Goal: Task Accomplishment & Management: Complete application form

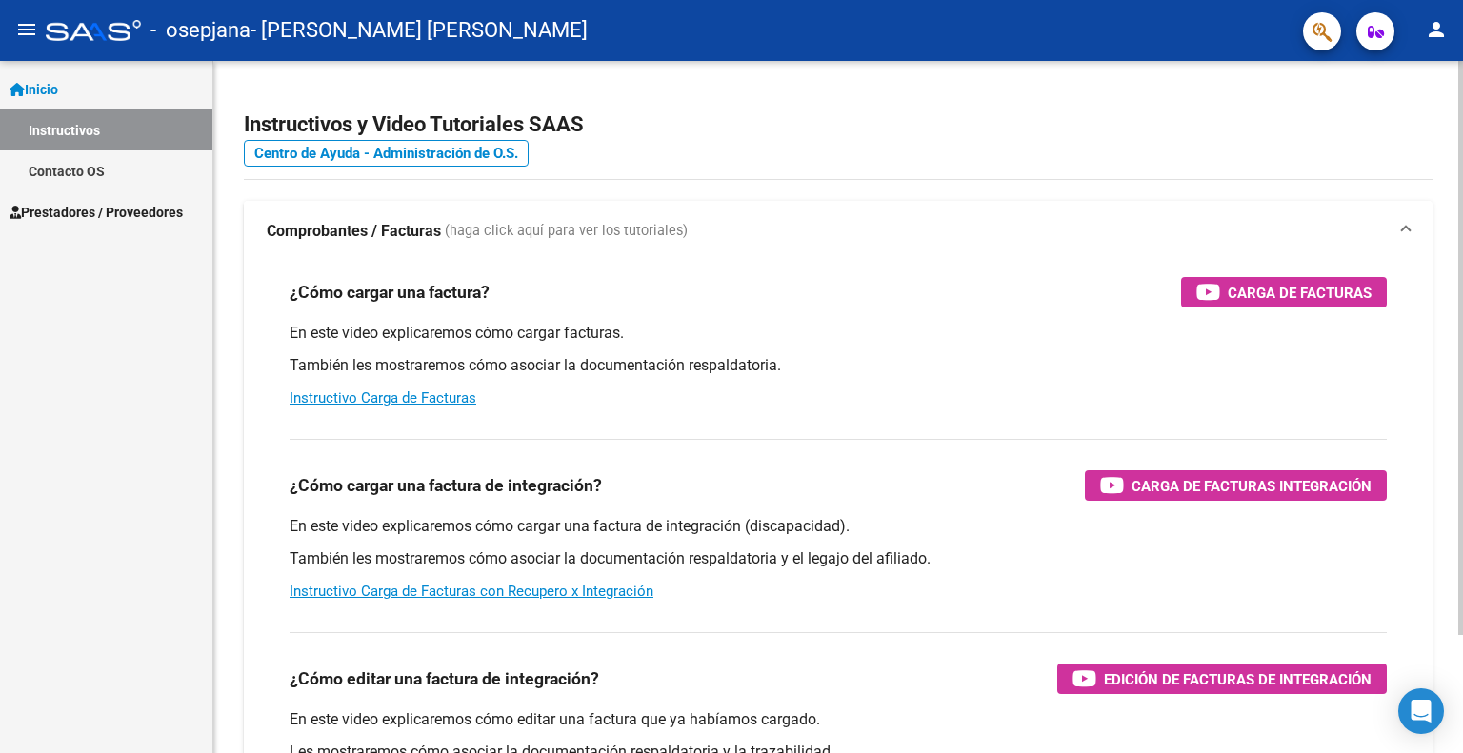
click at [339, 229] on strong "Comprobantes / Facturas" at bounding box center [354, 231] width 174 height 21
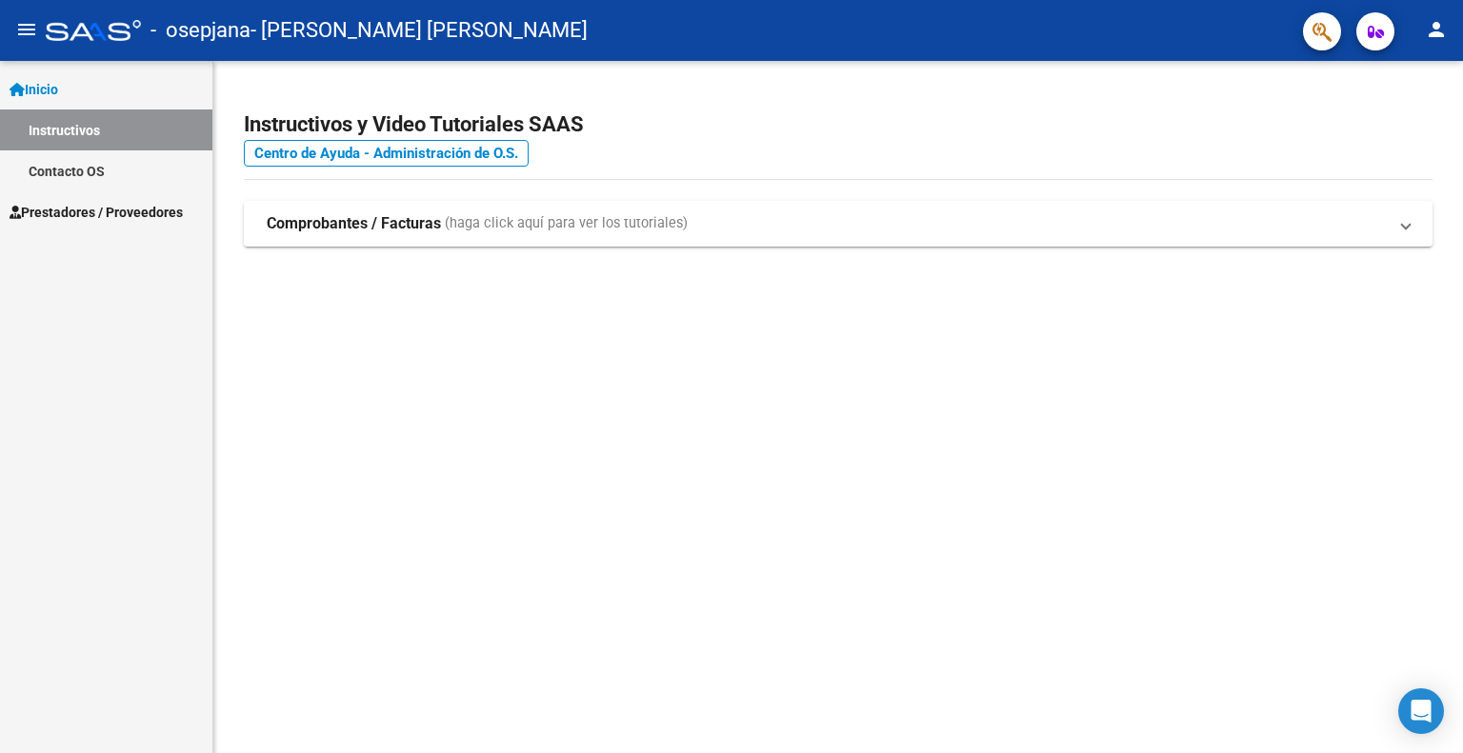
click at [48, 125] on link "Instructivos" at bounding box center [106, 130] width 212 height 41
click at [49, 94] on span "Inicio" at bounding box center [34, 89] width 49 height 21
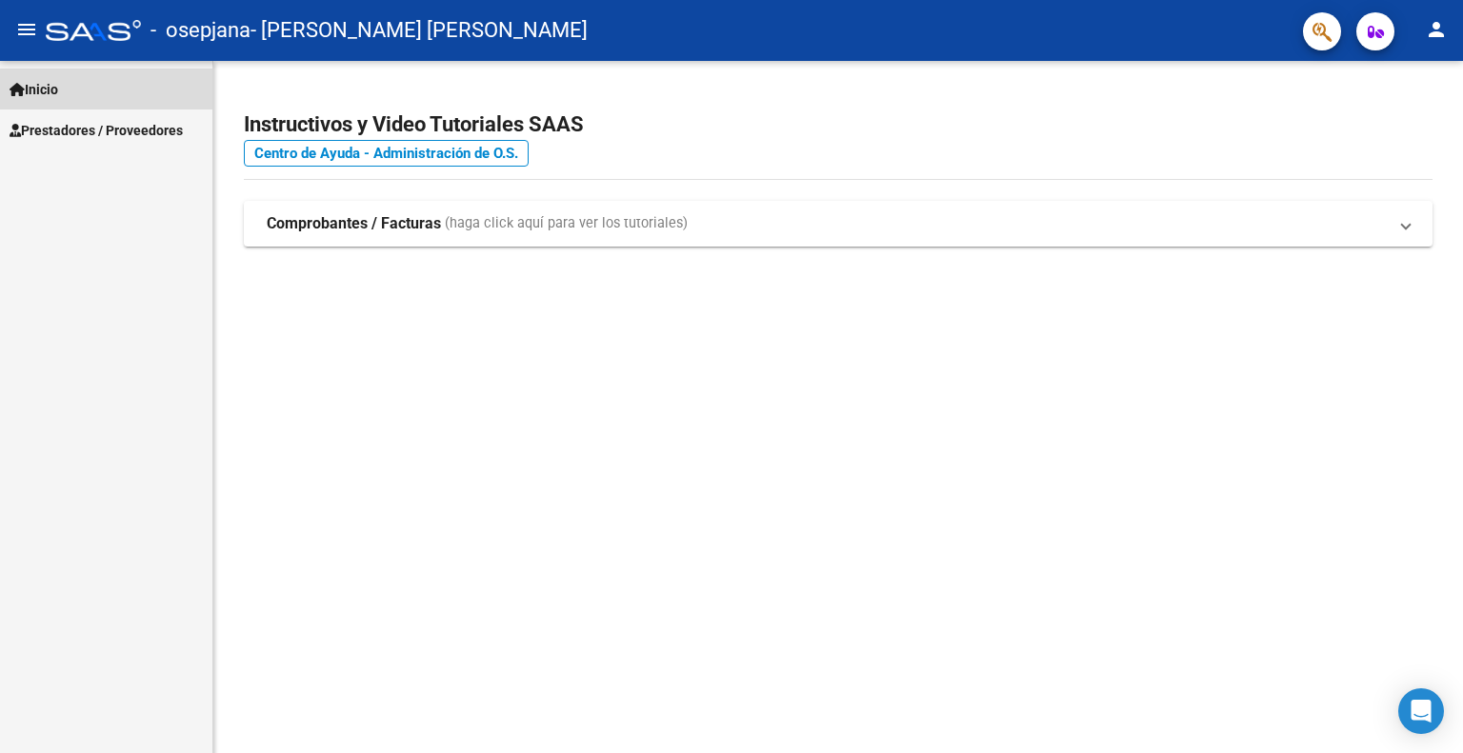
click at [49, 90] on span "Inicio" at bounding box center [34, 89] width 49 height 21
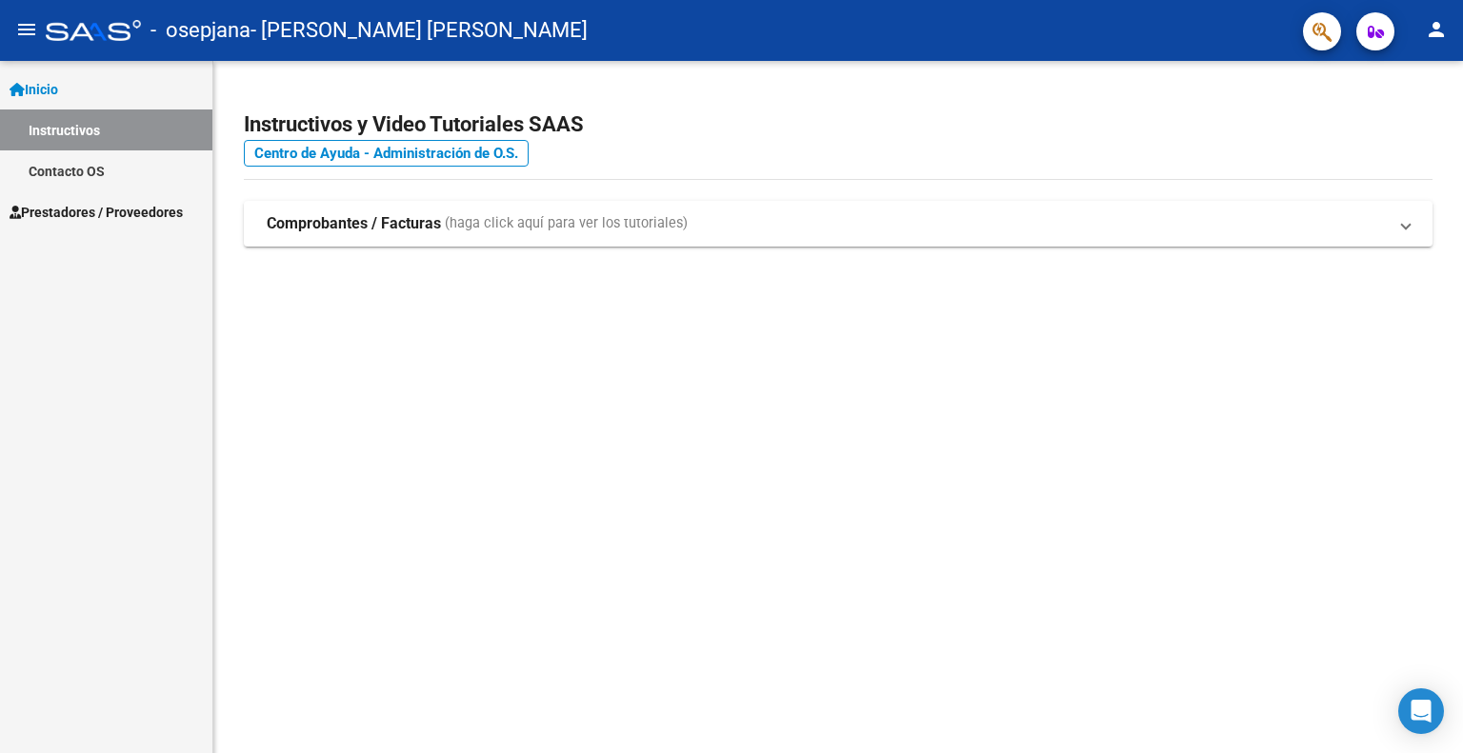
click at [86, 213] on span "Prestadores / Proveedores" at bounding box center [96, 212] width 173 height 21
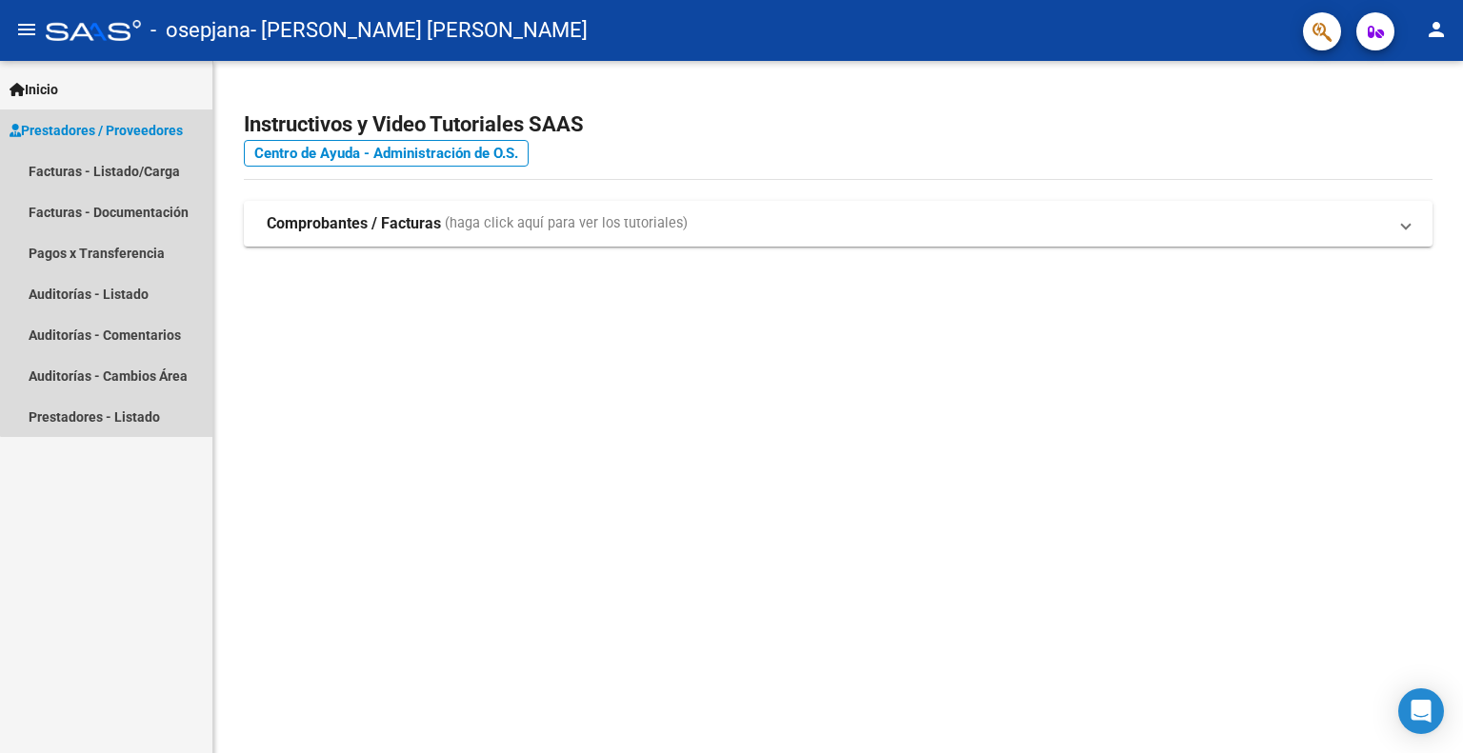
click at [129, 129] on span "Prestadores / Proveedores" at bounding box center [96, 130] width 173 height 21
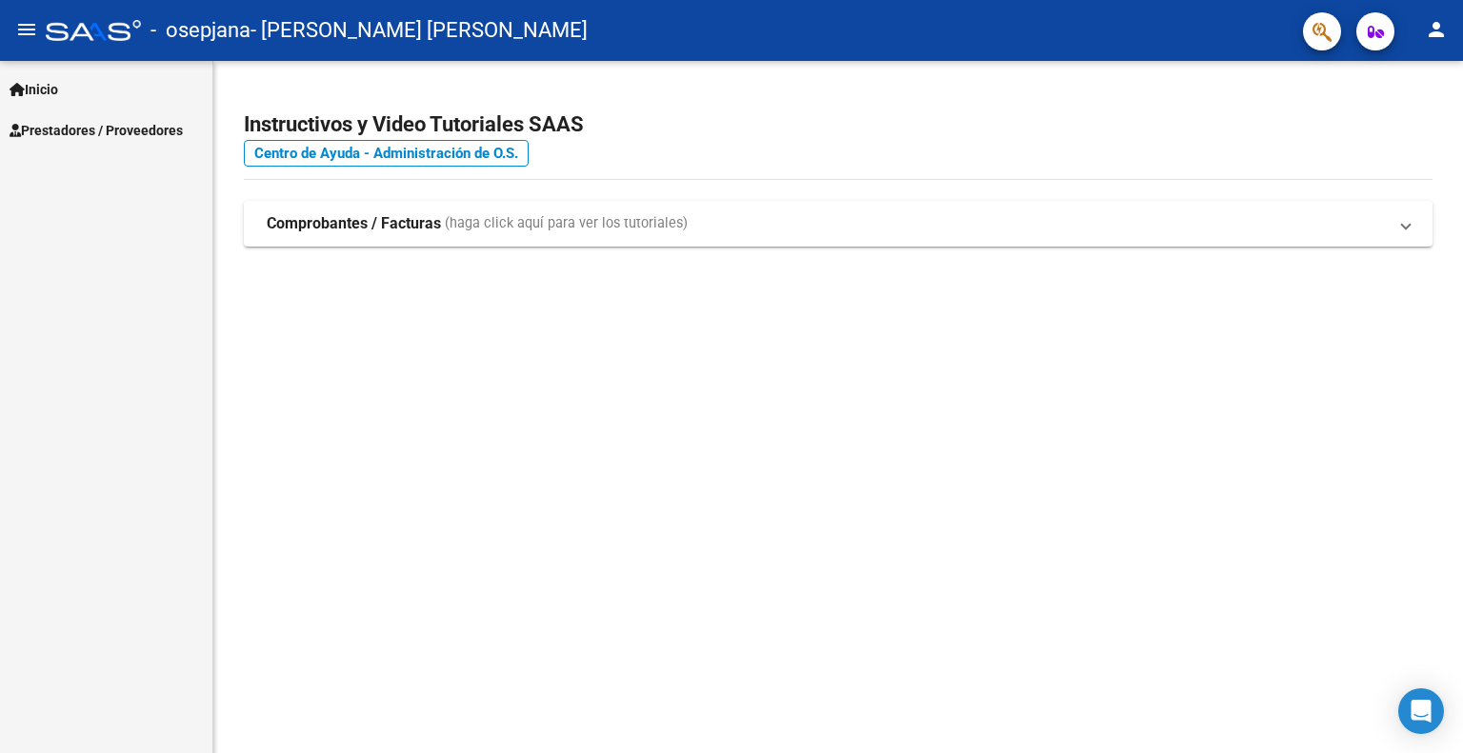
click at [154, 121] on span "Prestadores / Proveedores" at bounding box center [96, 130] width 173 height 21
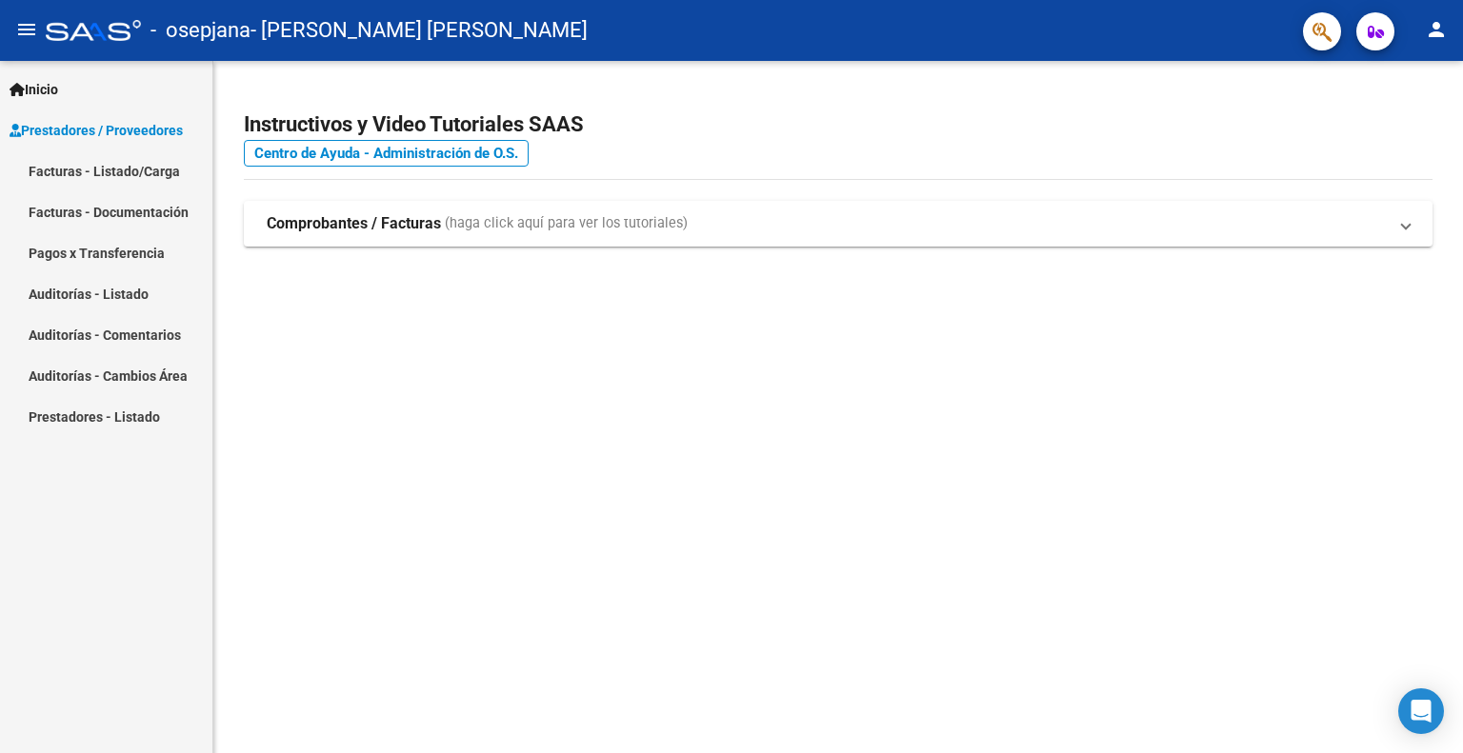
click at [132, 163] on link "Facturas - Listado/Carga" at bounding box center [106, 170] width 212 height 41
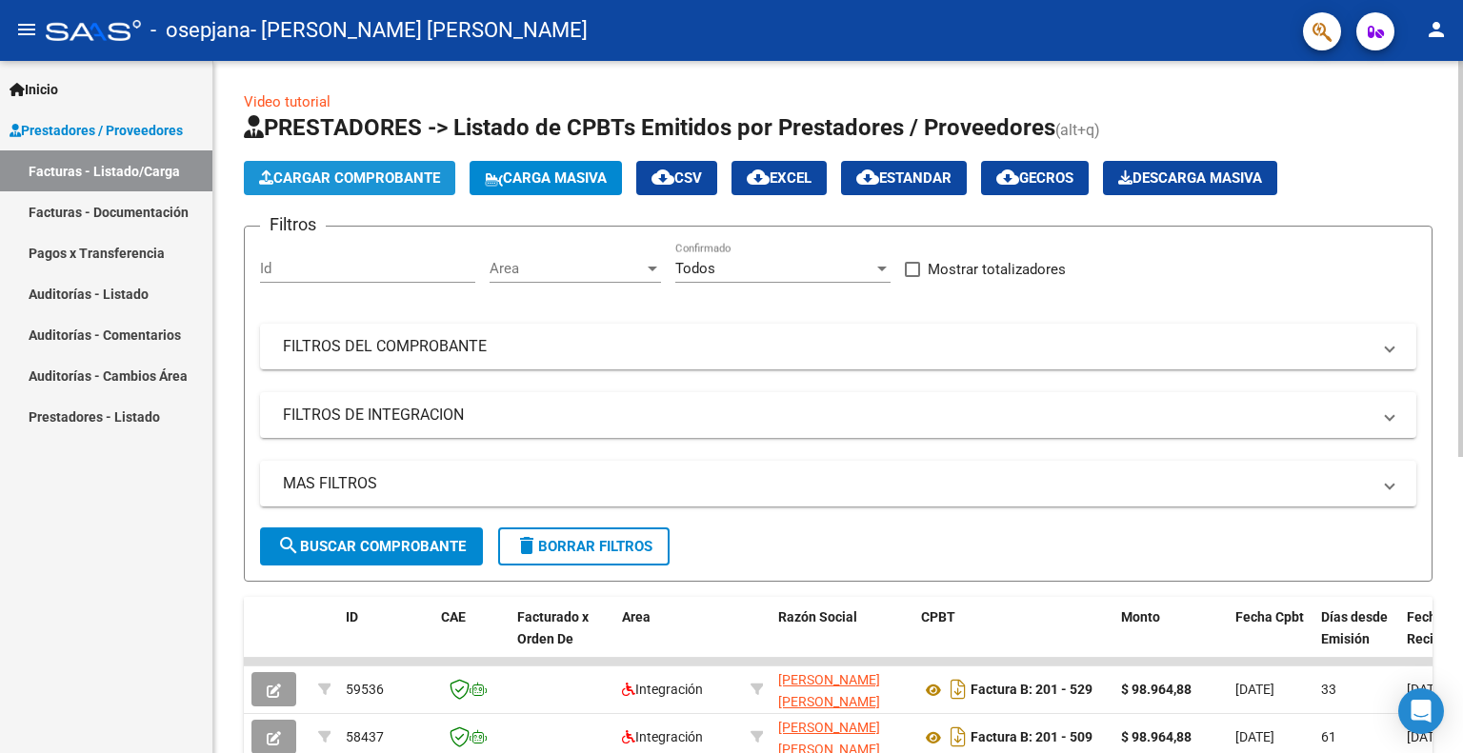
click at [329, 170] on span "Cargar Comprobante" at bounding box center [349, 177] width 181 height 17
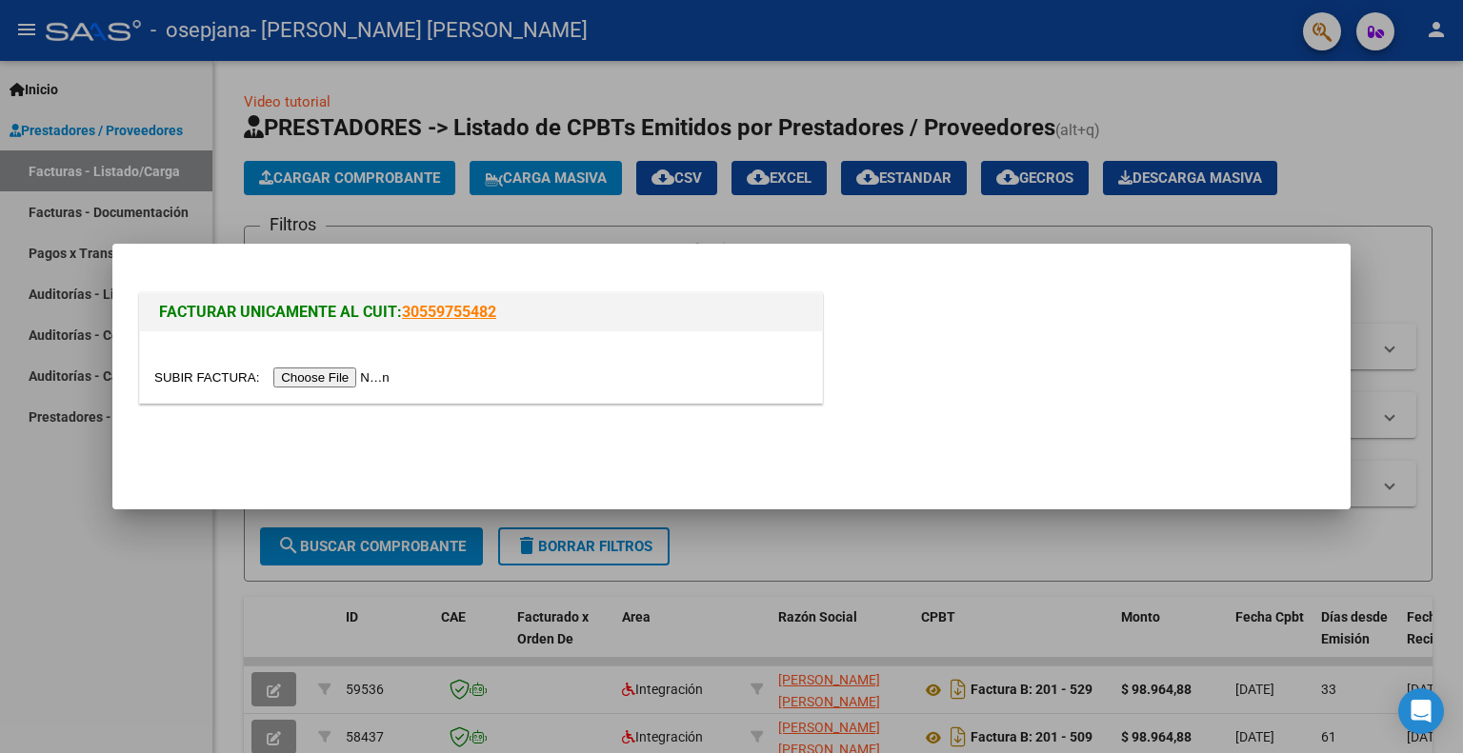
click at [321, 379] on input "file" at bounding box center [274, 378] width 241 height 20
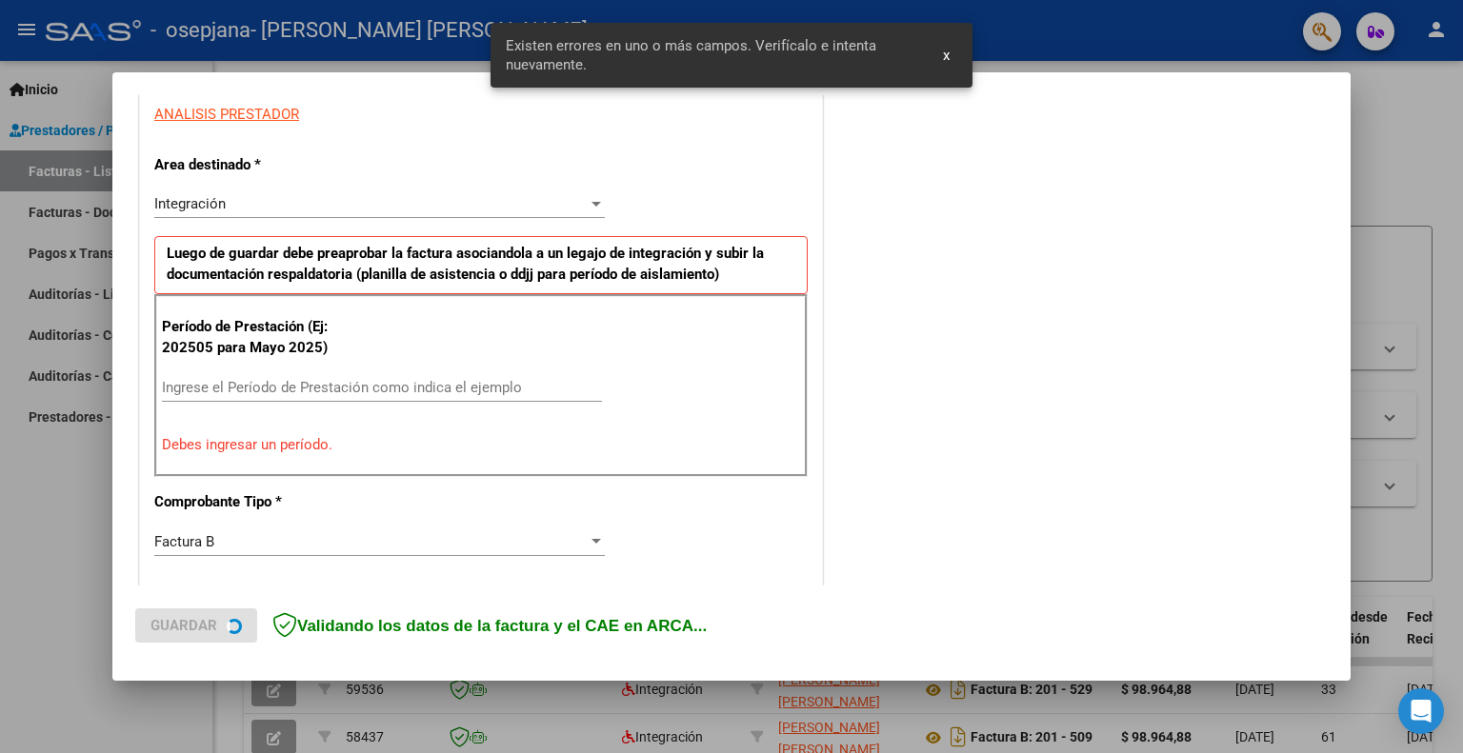
scroll to position [381, 0]
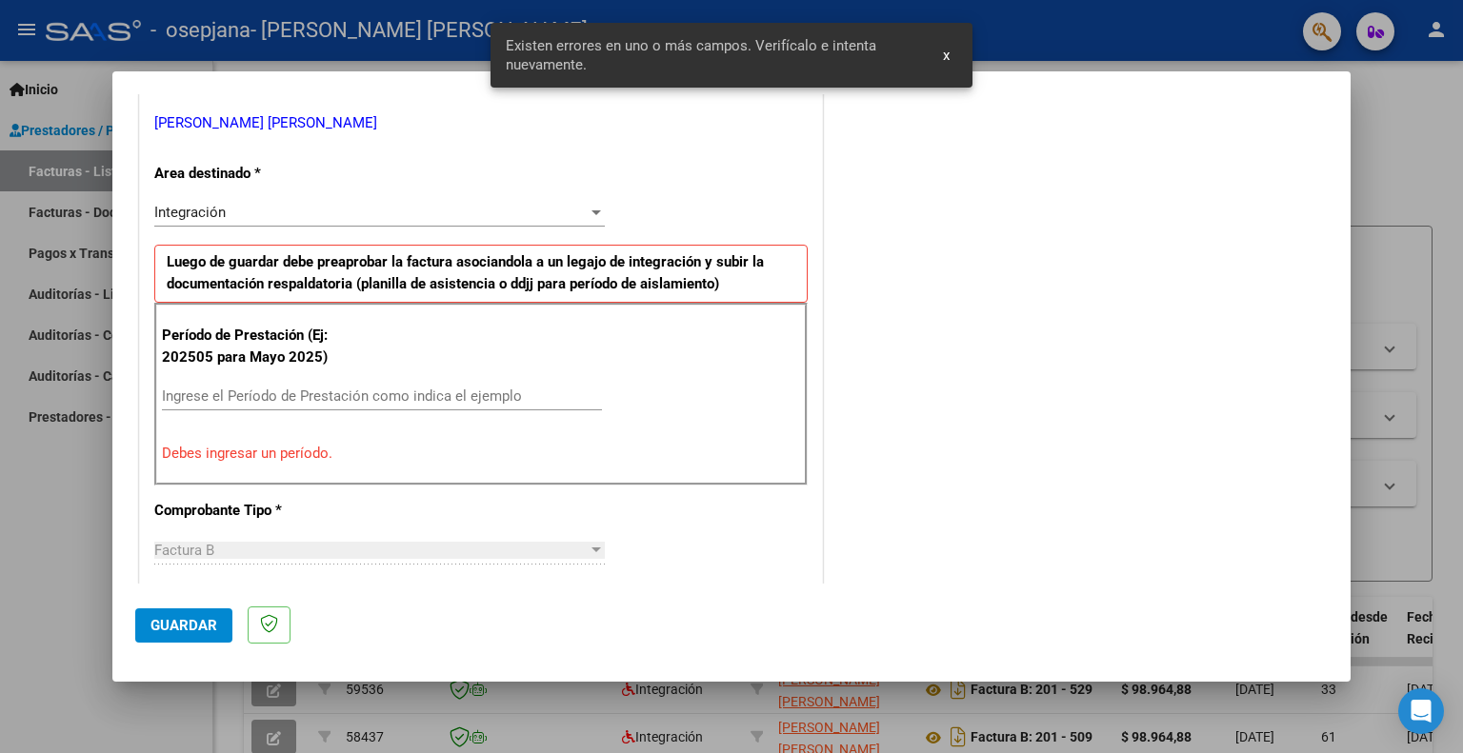
click at [263, 393] on input "Ingrese el Período de Prestación como indica el ejemplo" at bounding box center [382, 396] width 440 height 17
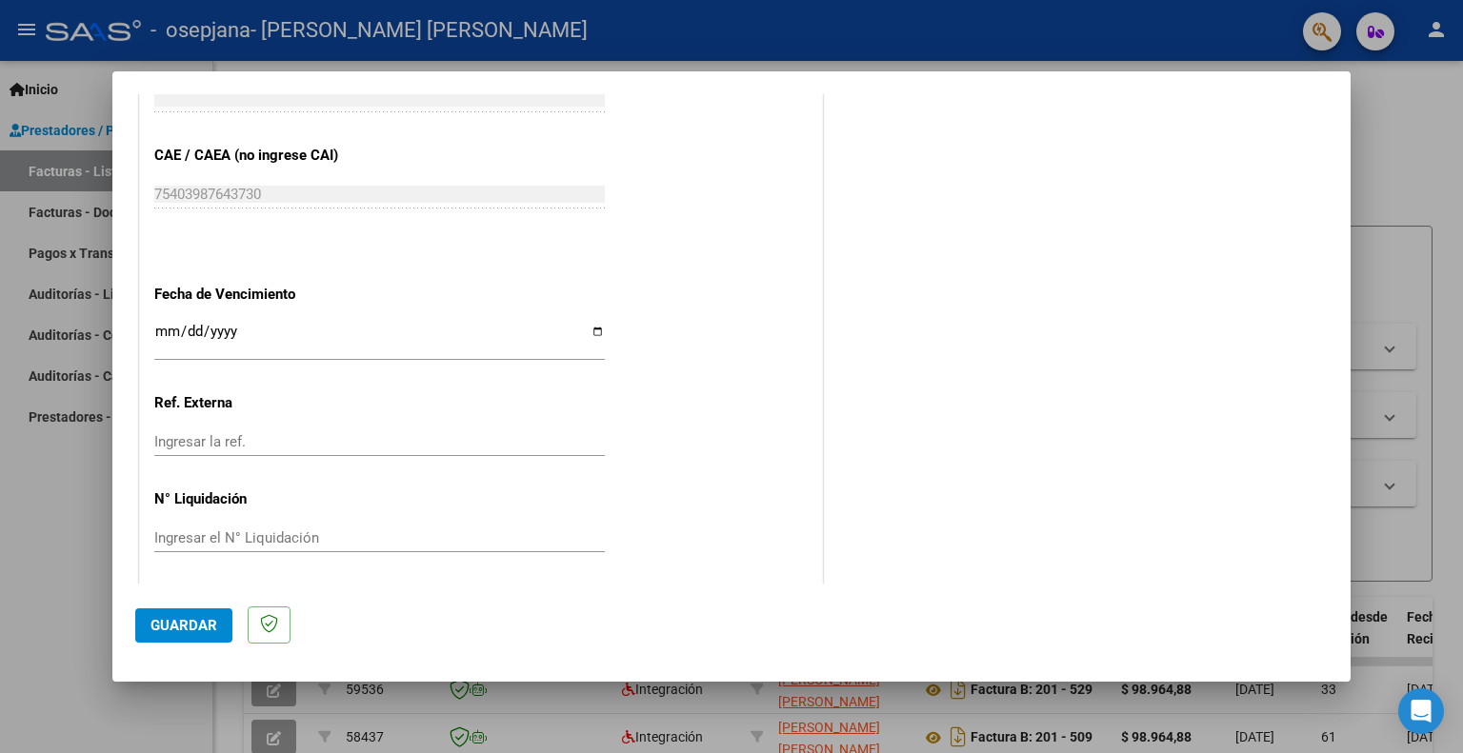
scroll to position [1184, 0]
type input "202509"
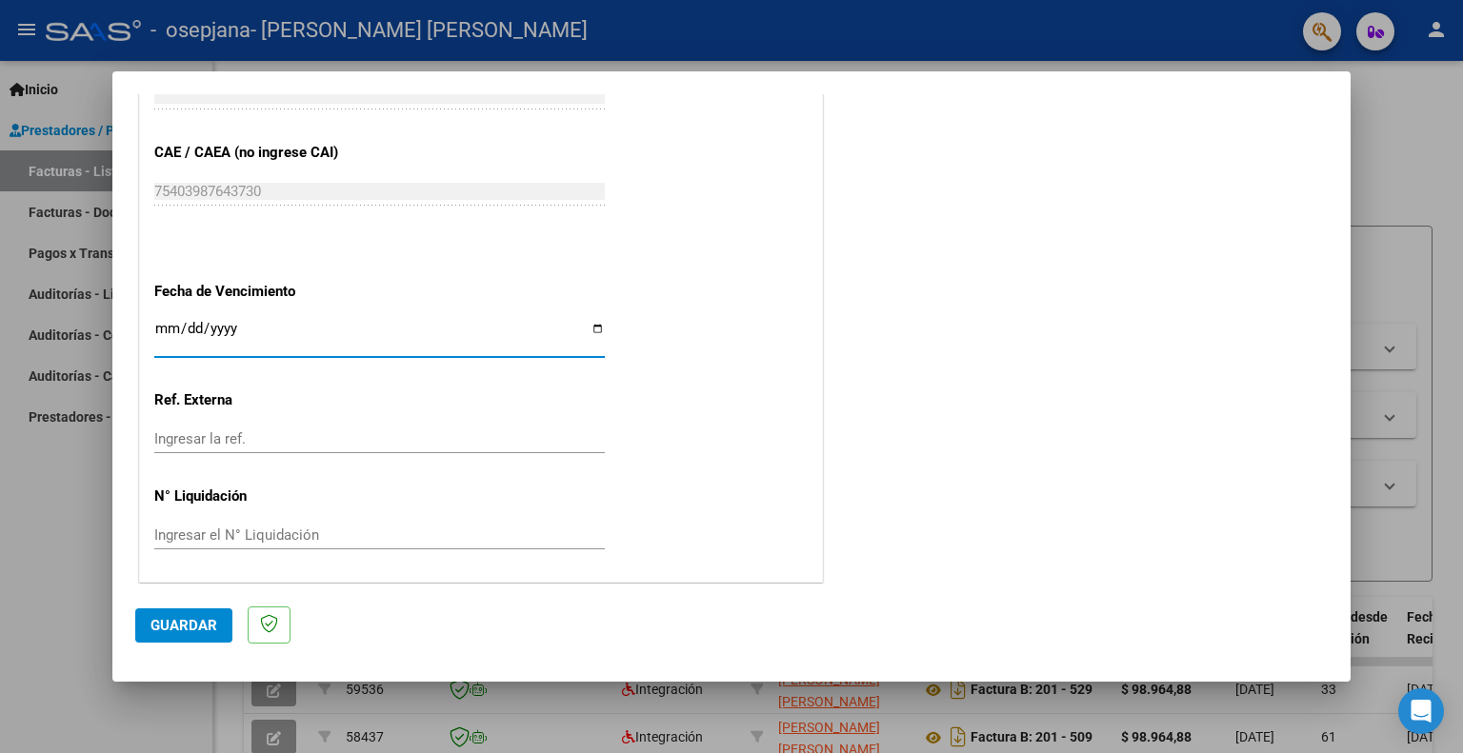
click at [591, 329] on input "Ingresar la fecha" at bounding box center [379, 336] width 450 height 30
type input "[DATE]"
click at [561, 442] on input "Ingresar la ref." at bounding box center [379, 438] width 450 height 17
click at [190, 614] on button "Guardar" at bounding box center [183, 625] width 97 height 34
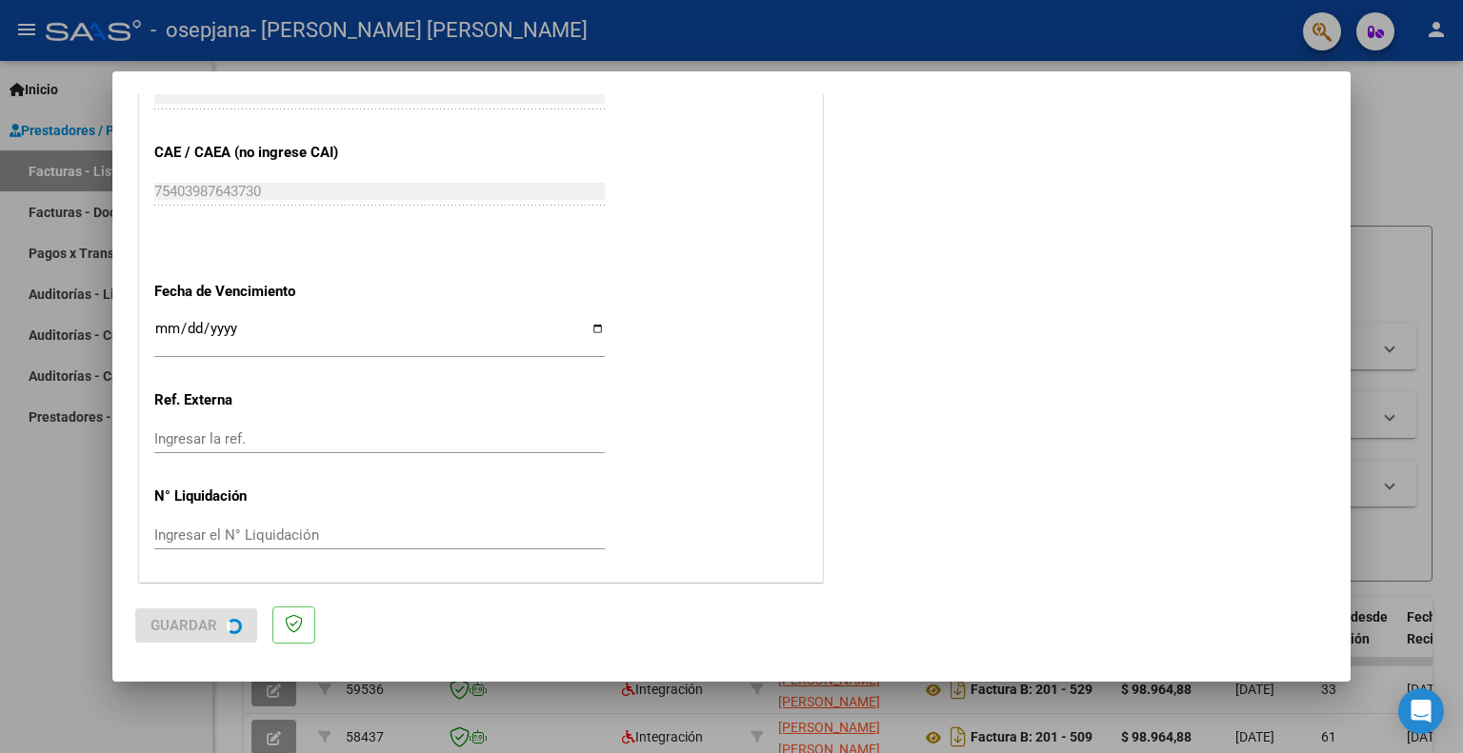
scroll to position [0, 0]
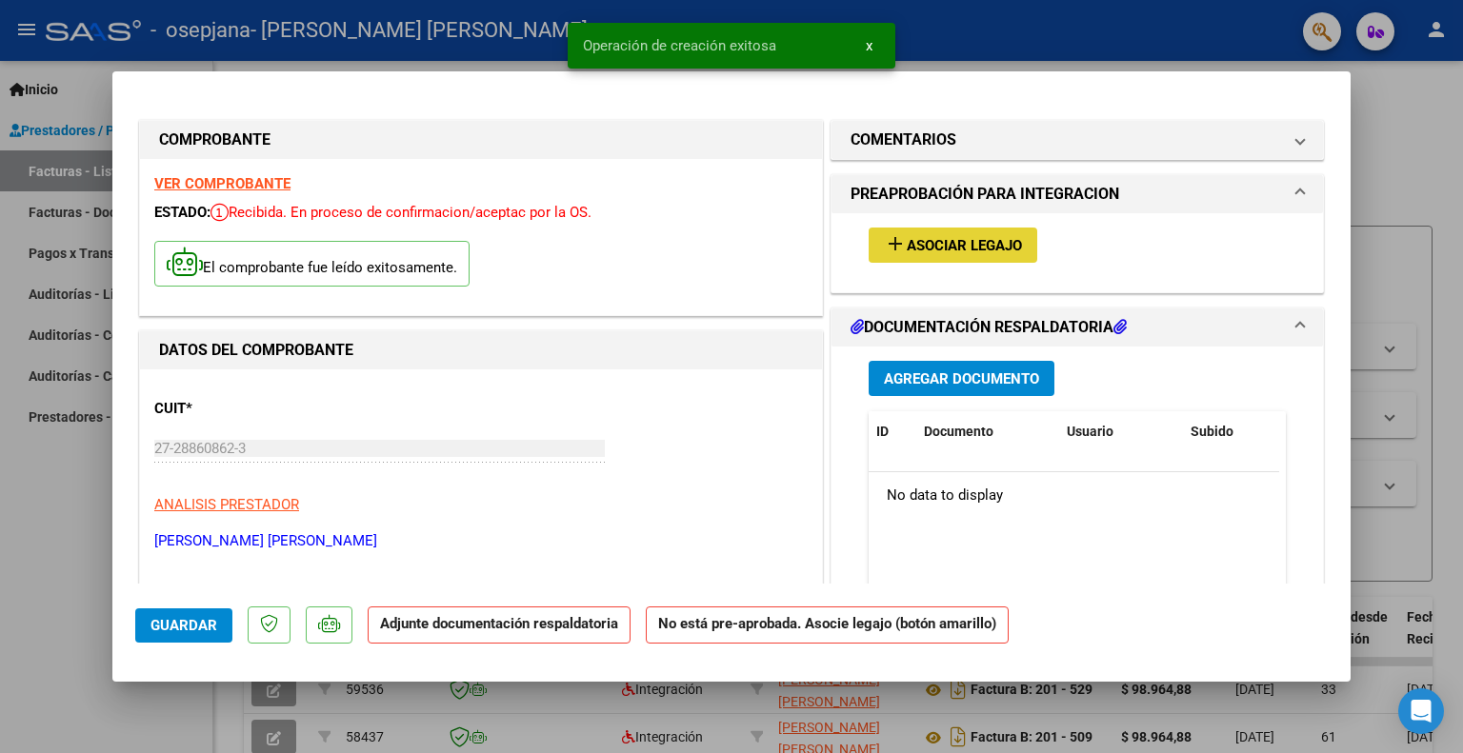
click at [963, 241] on span "Asociar Legajo" at bounding box center [963, 245] width 115 height 17
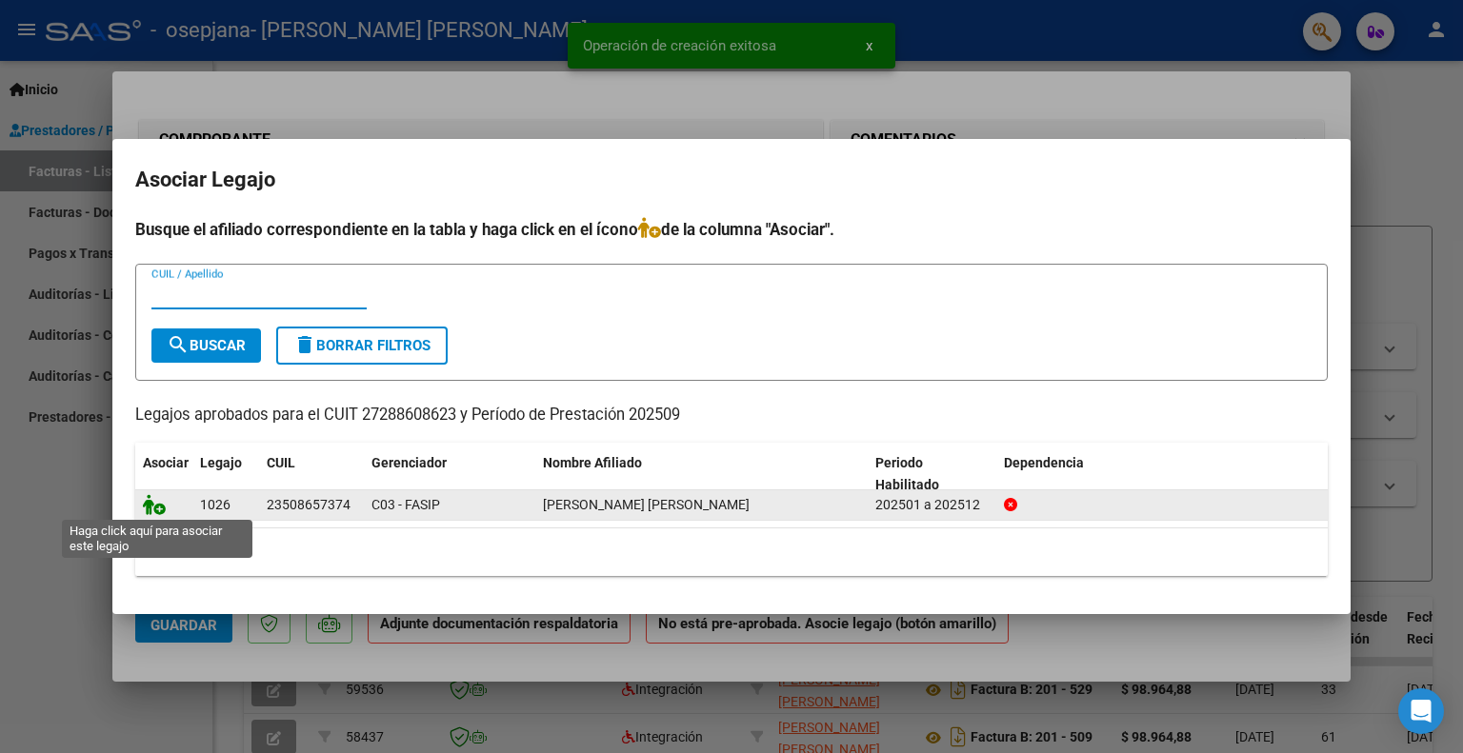
click at [149, 500] on icon at bounding box center [154, 504] width 23 height 21
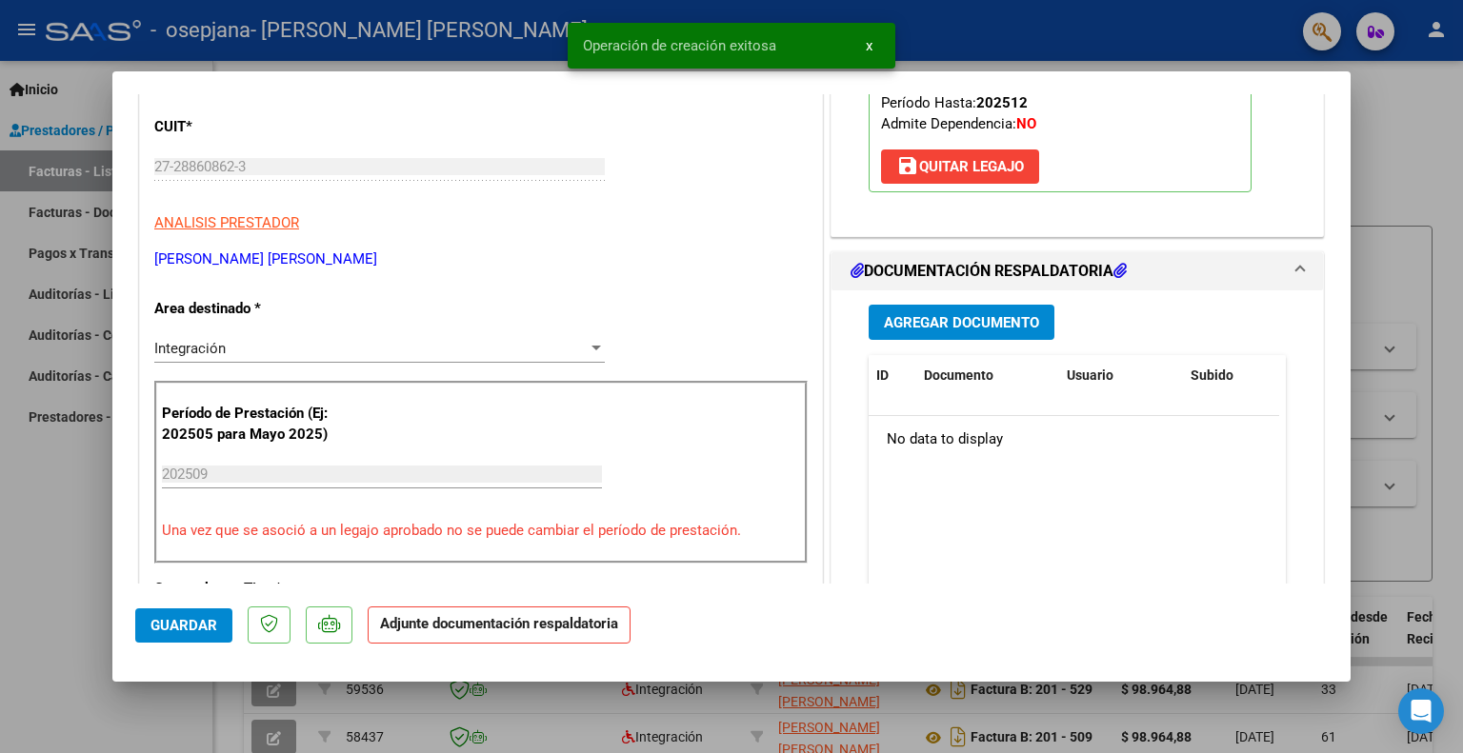
scroll to position [286, 0]
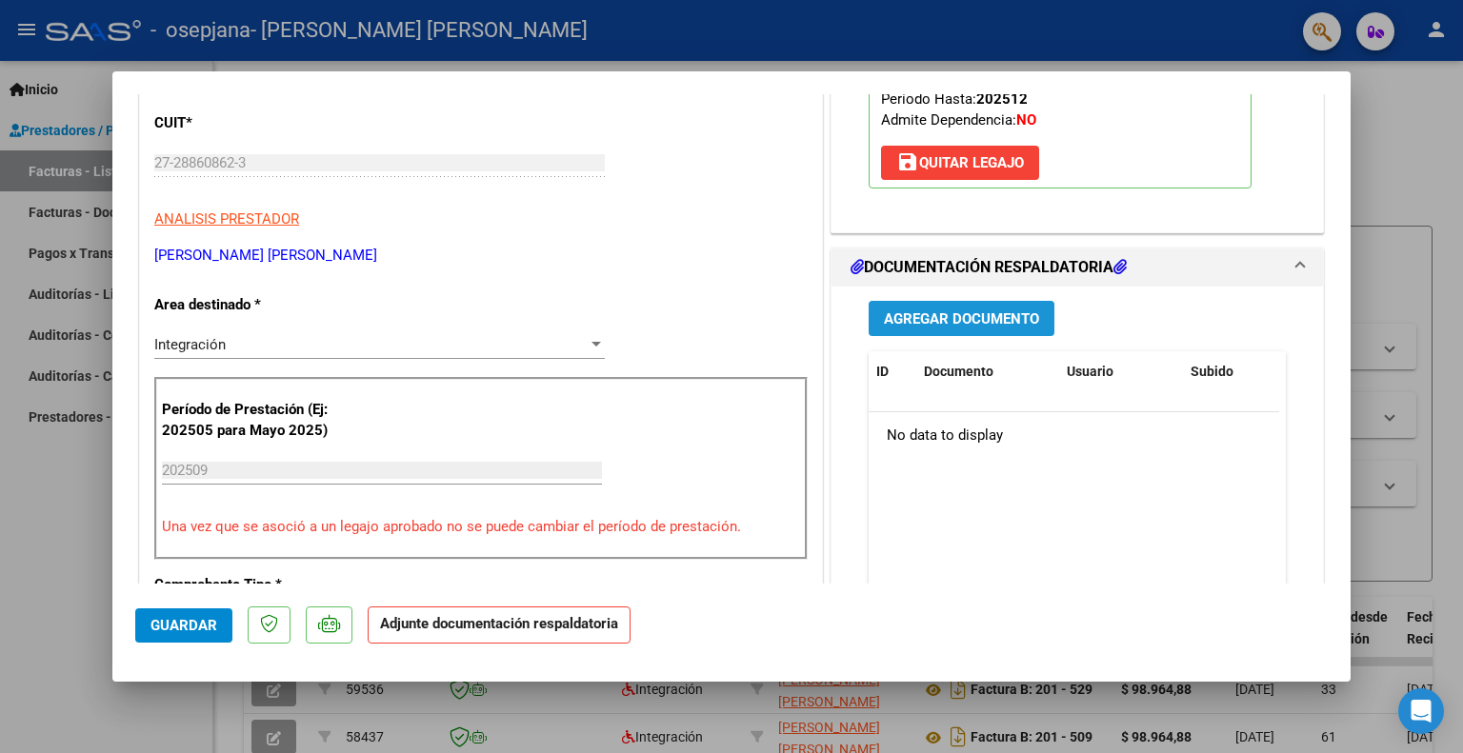
click at [975, 315] on span "Agregar Documento" at bounding box center [961, 318] width 155 height 17
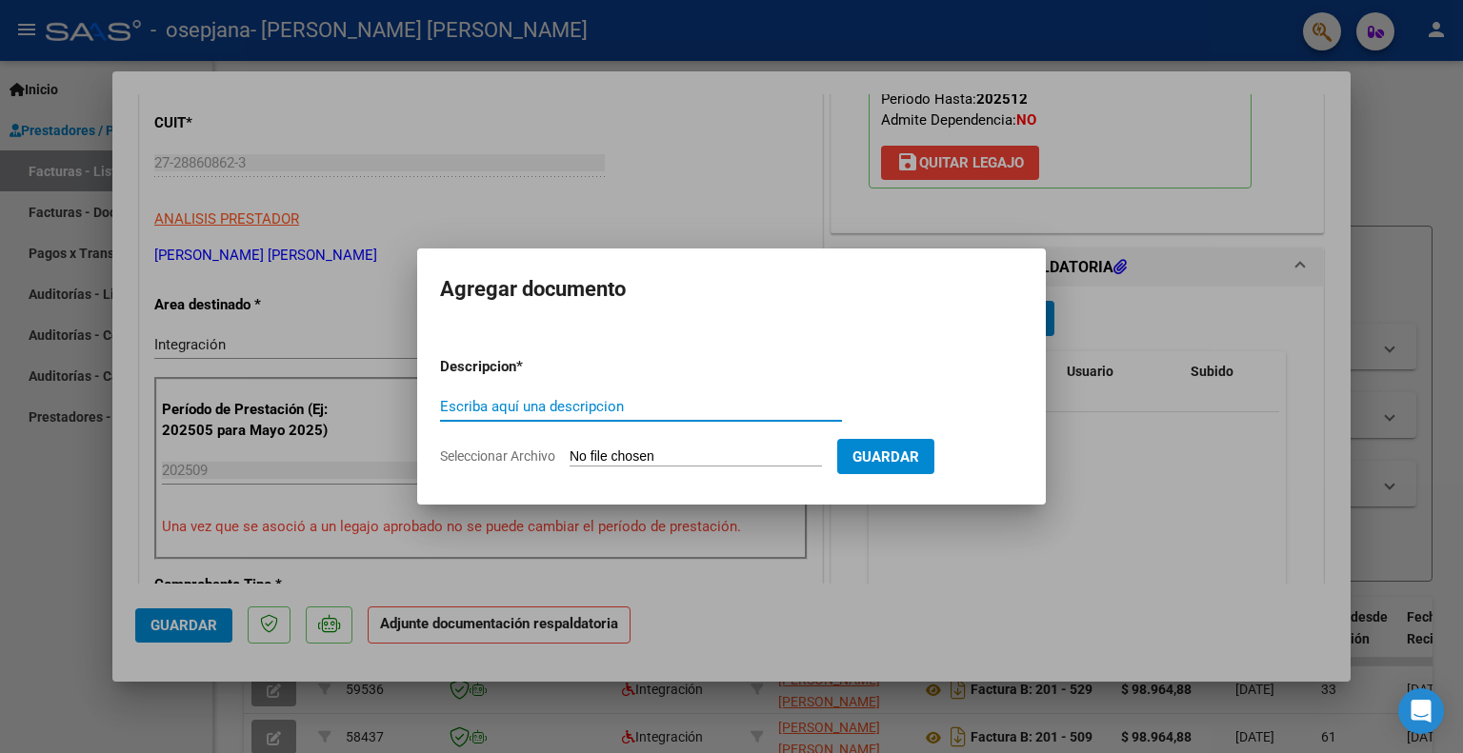
click at [507, 399] on input "Escriba aquí una descripcion" at bounding box center [641, 406] width 402 height 17
type input "factura"
click at [665, 456] on input "Seleccionar Archivo" at bounding box center [695, 457] width 252 height 18
type input "C:\fakepath\27288608623_006_00201_00000546.pdf"
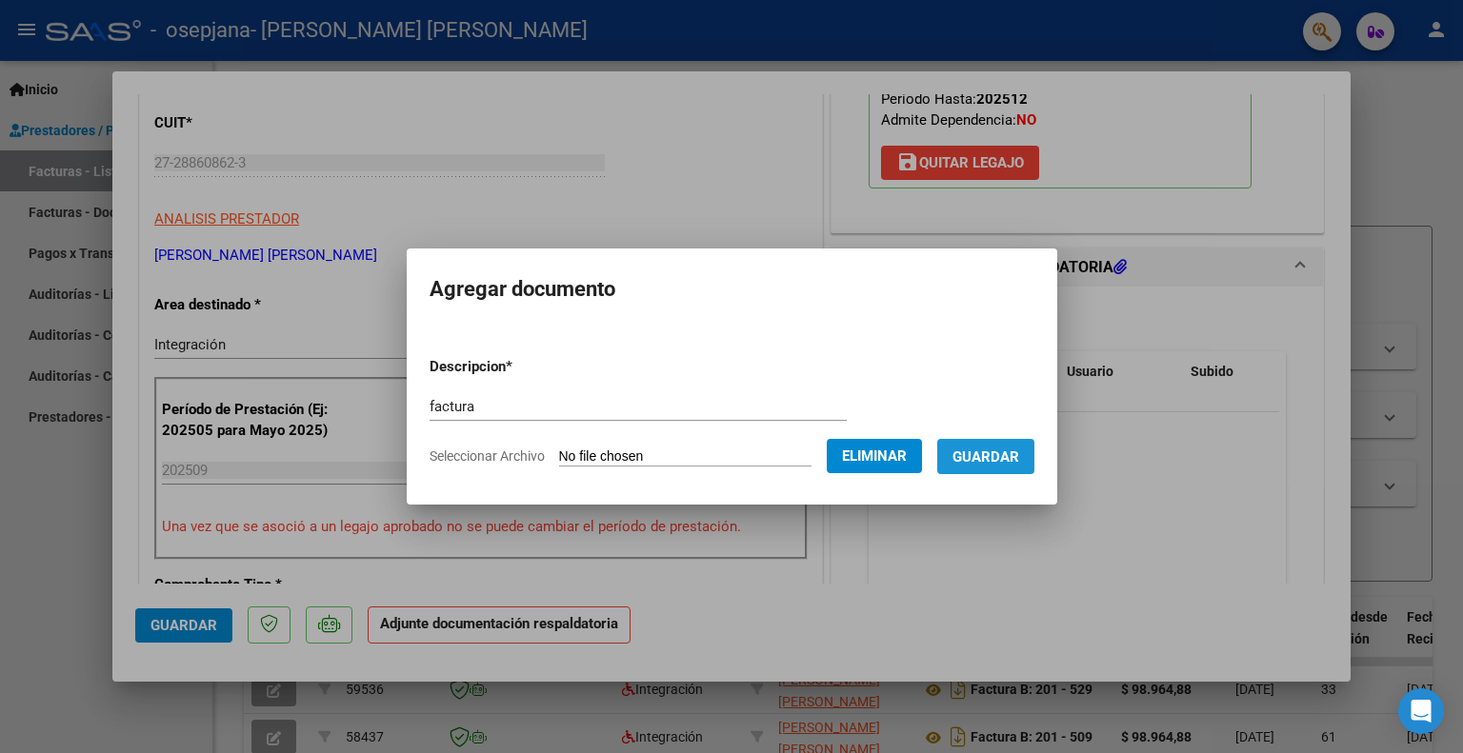
click at [995, 457] on span "Guardar" at bounding box center [985, 456] width 67 height 17
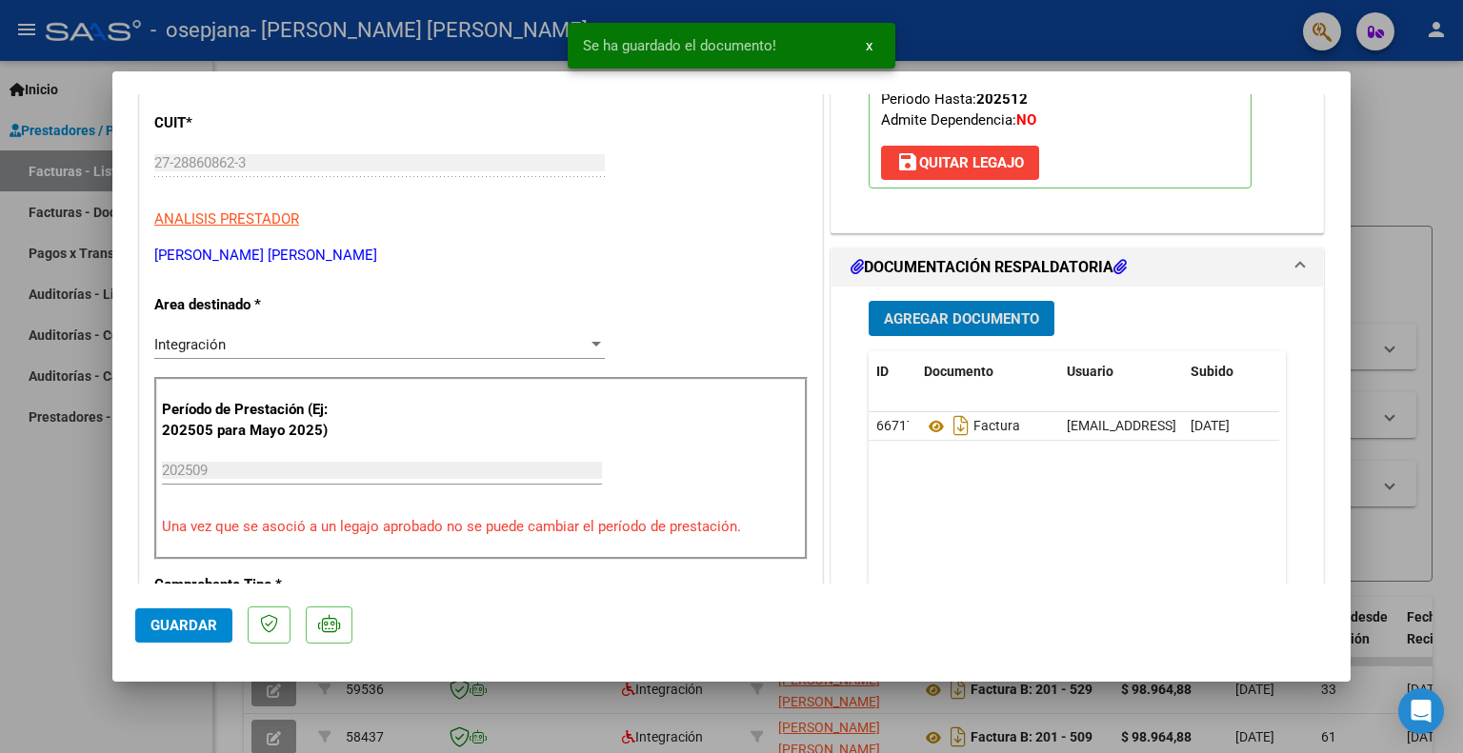
click at [960, 311] on span "Agregar Documento" at bounding box center [961, 318] width 155 height 17
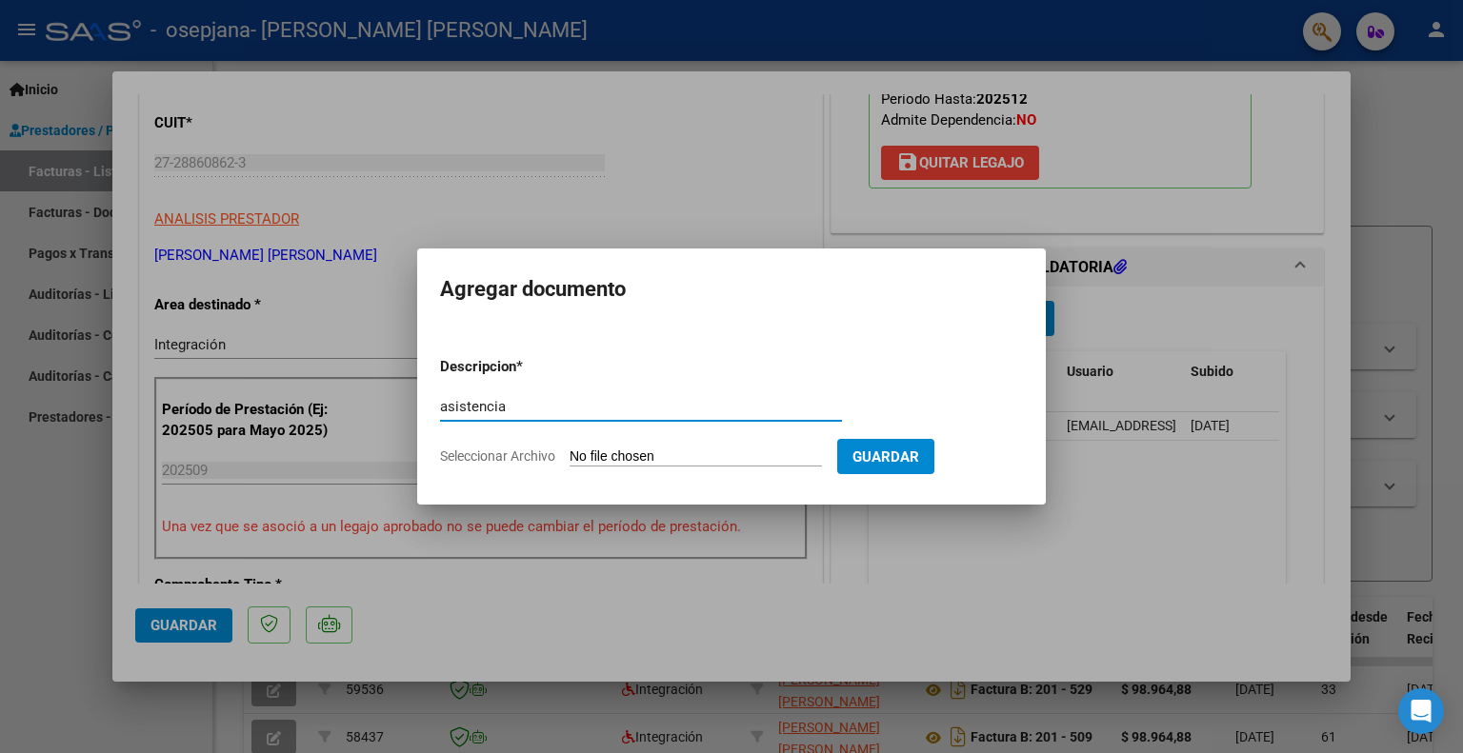
type input "asistencia"
click at [652, 459] on input "Seleccionar Archivo" at bounding box center [695, 457] width 252 height 18
type input "C:\fakepath\bianca sep 25.pdf"
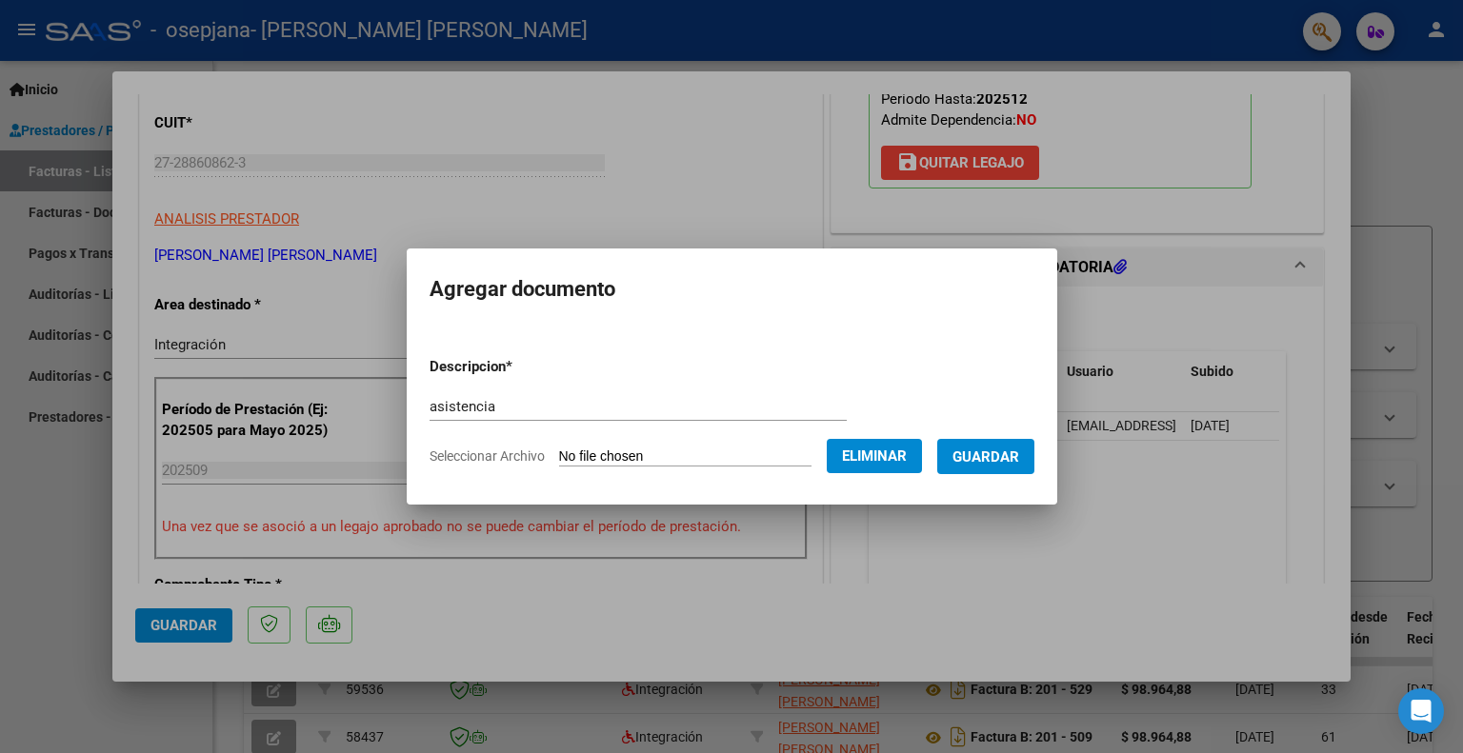
click at [1001, 462] on span "Guardar" at bounding box center [985, 456] width 67 height 17
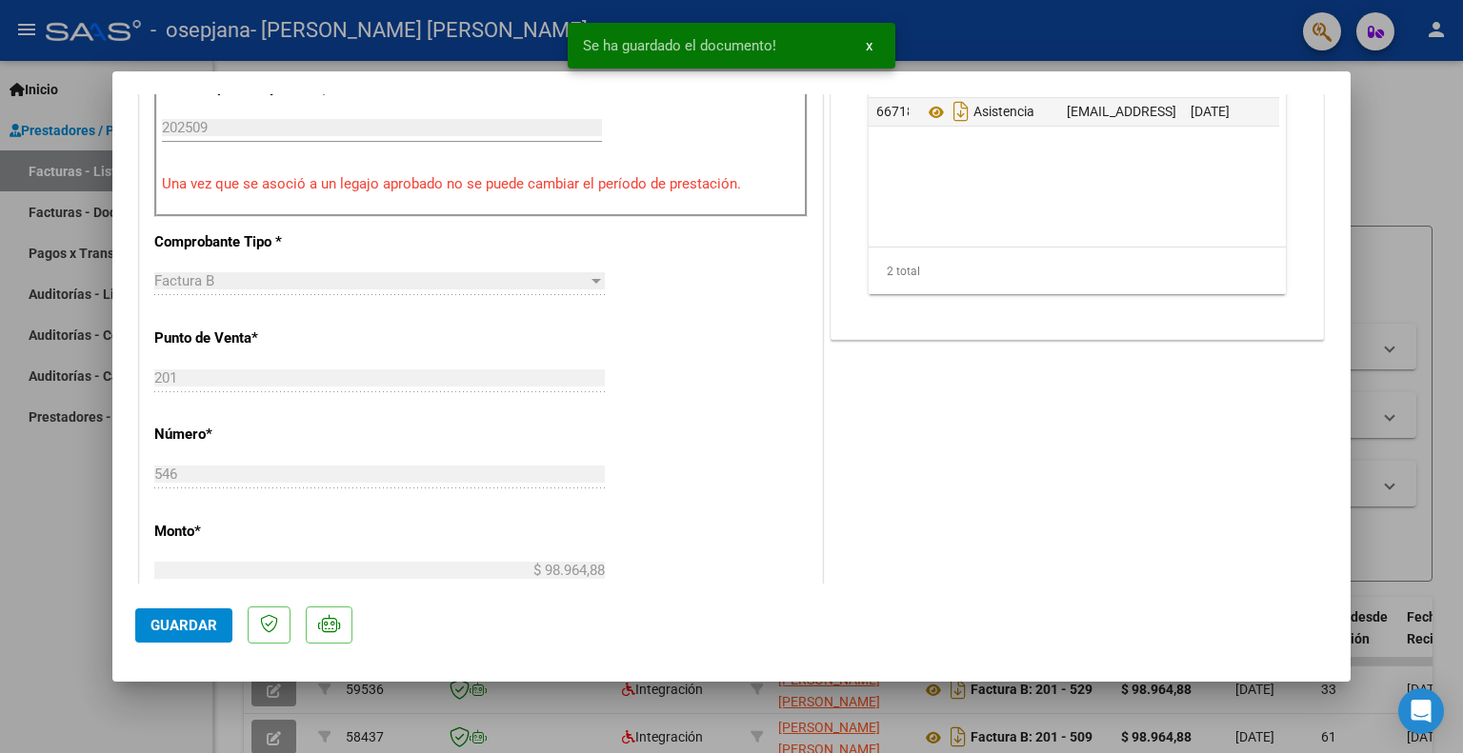
scroll to position [667, 0]
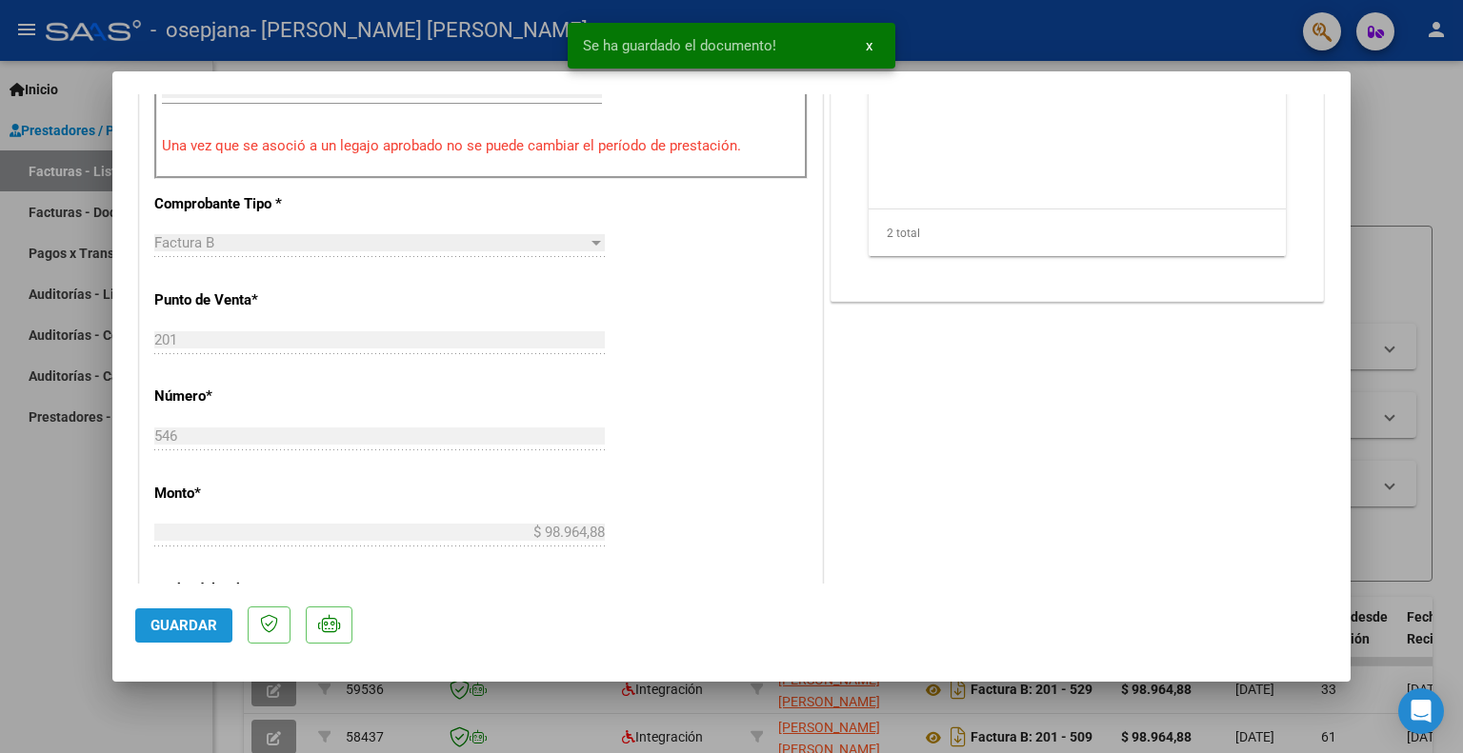
click at [189, 620] on span "Guardar" at bounding box center [183, 625] width 67 height 17
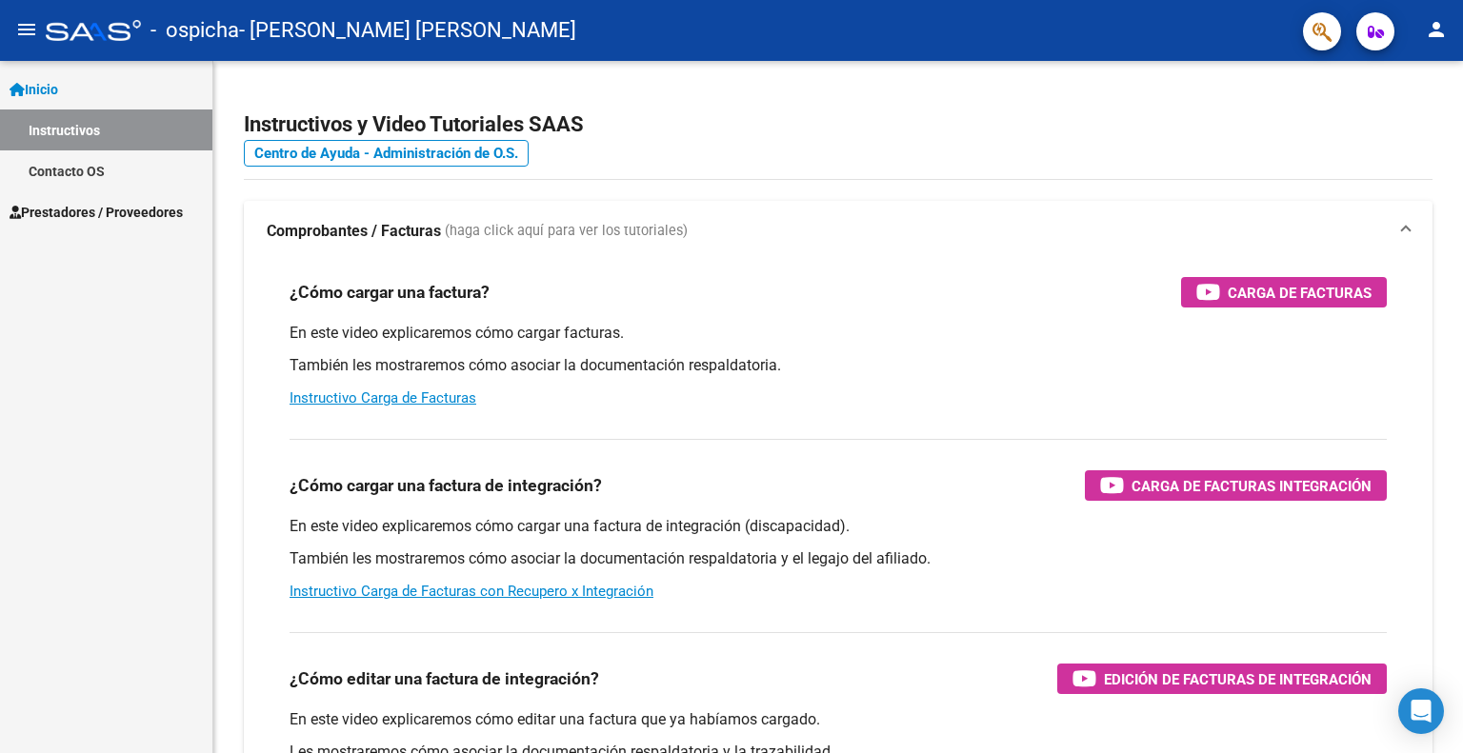
click at [114, 210] on span "Prestadores / Proveedores" at bounding box center [96, 212] width 173 height 21
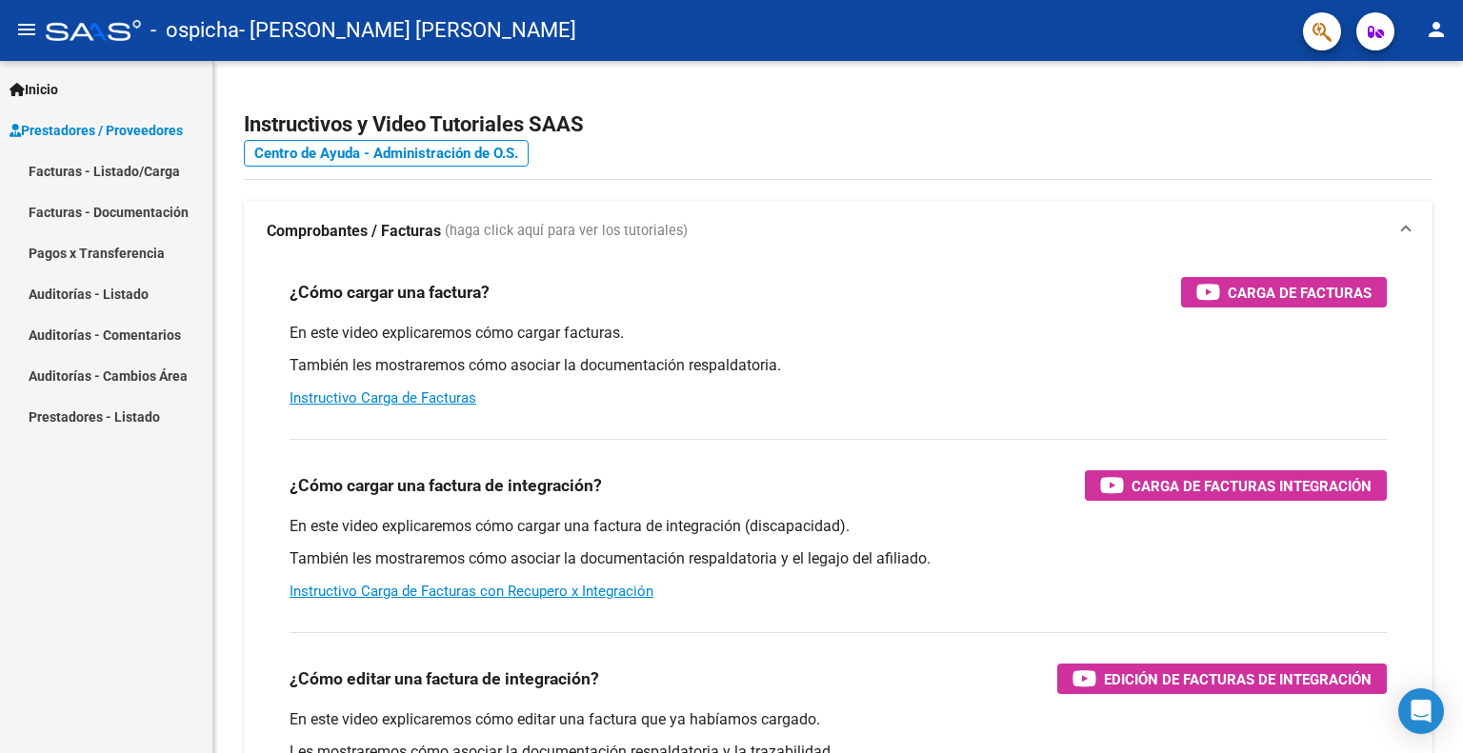
click at [116, 166] on link "Facturas - Listado/Carga" at bounding box center [106, 170] width 212 height 41
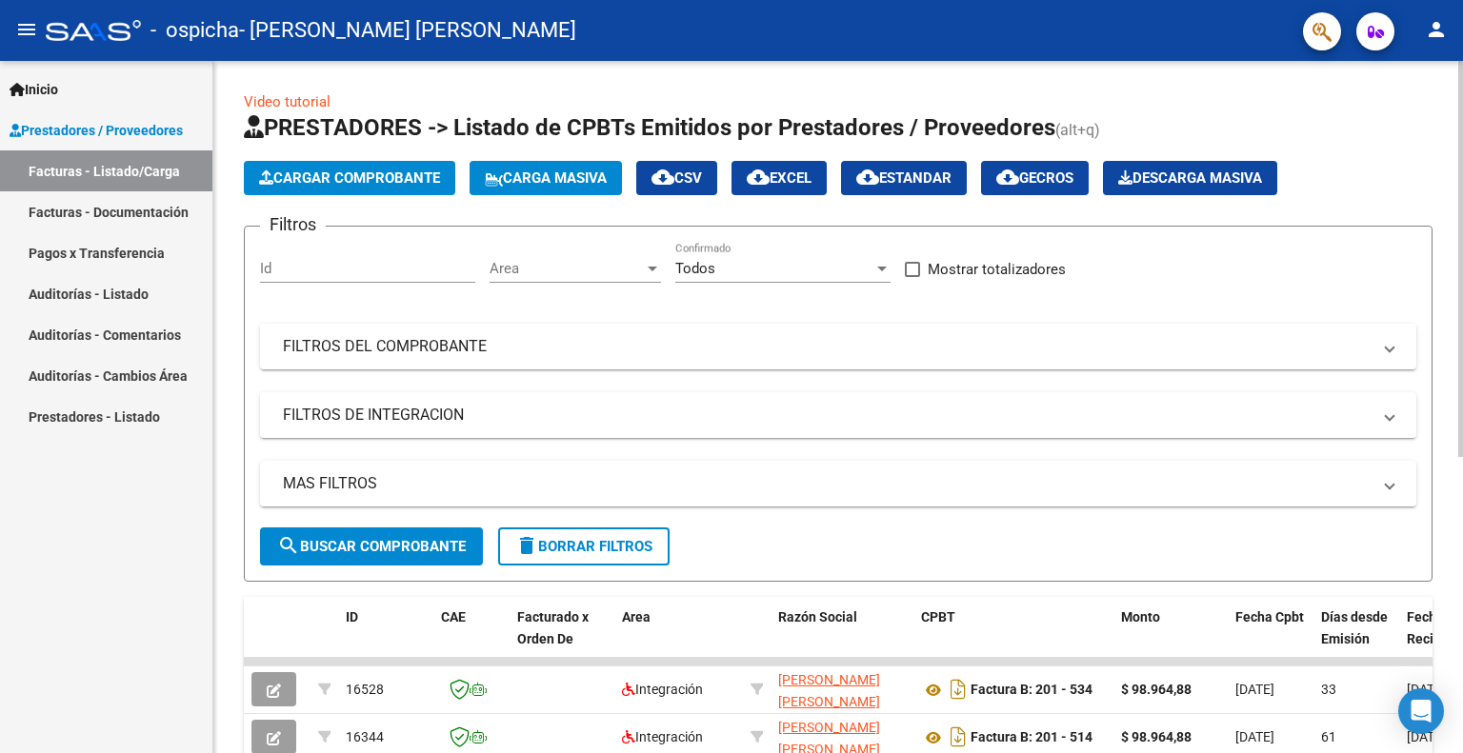
click at [356, 173] on span "Cargar Comprobante" at bounding box center [349, 177] width 181 height 17
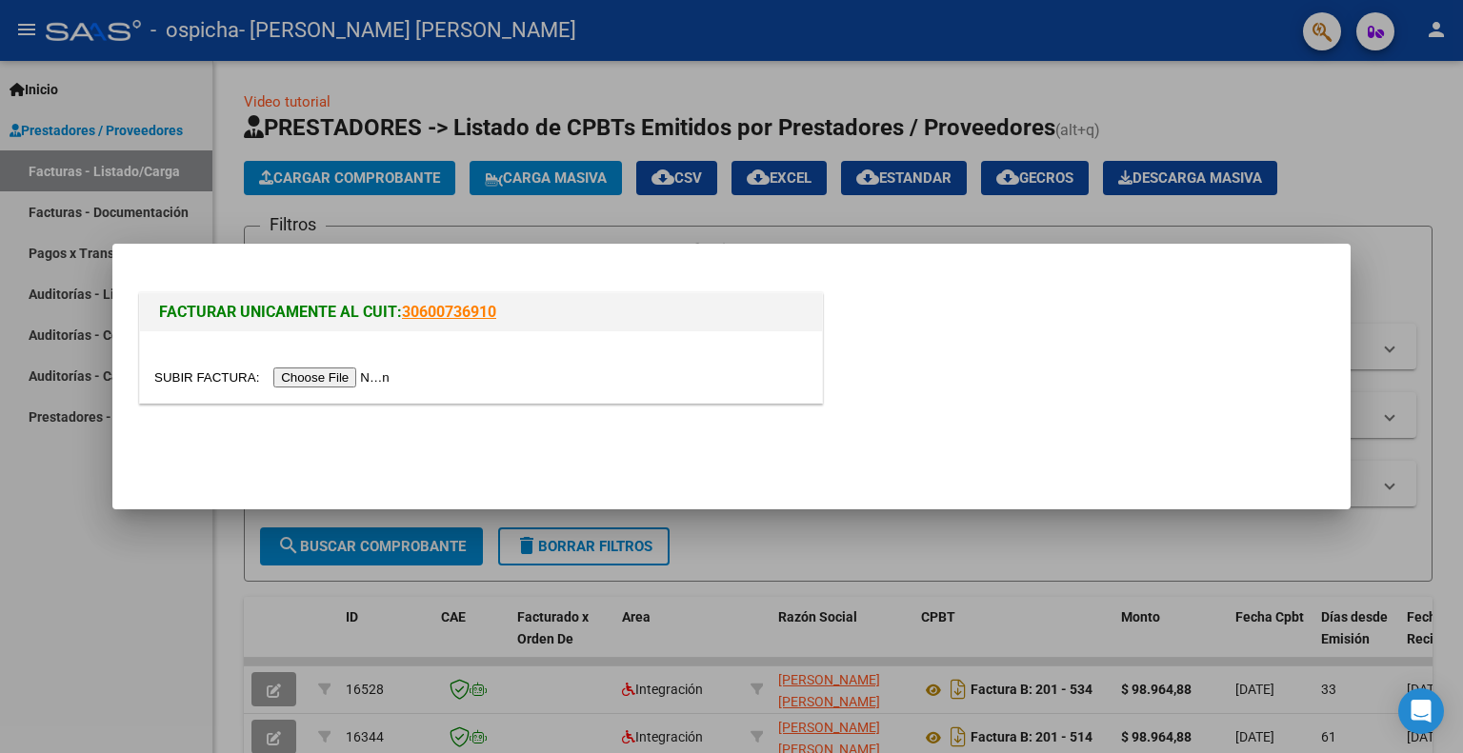
click at [346, 376] on input "file" at bounding box center [274, 378] width 241 height 20
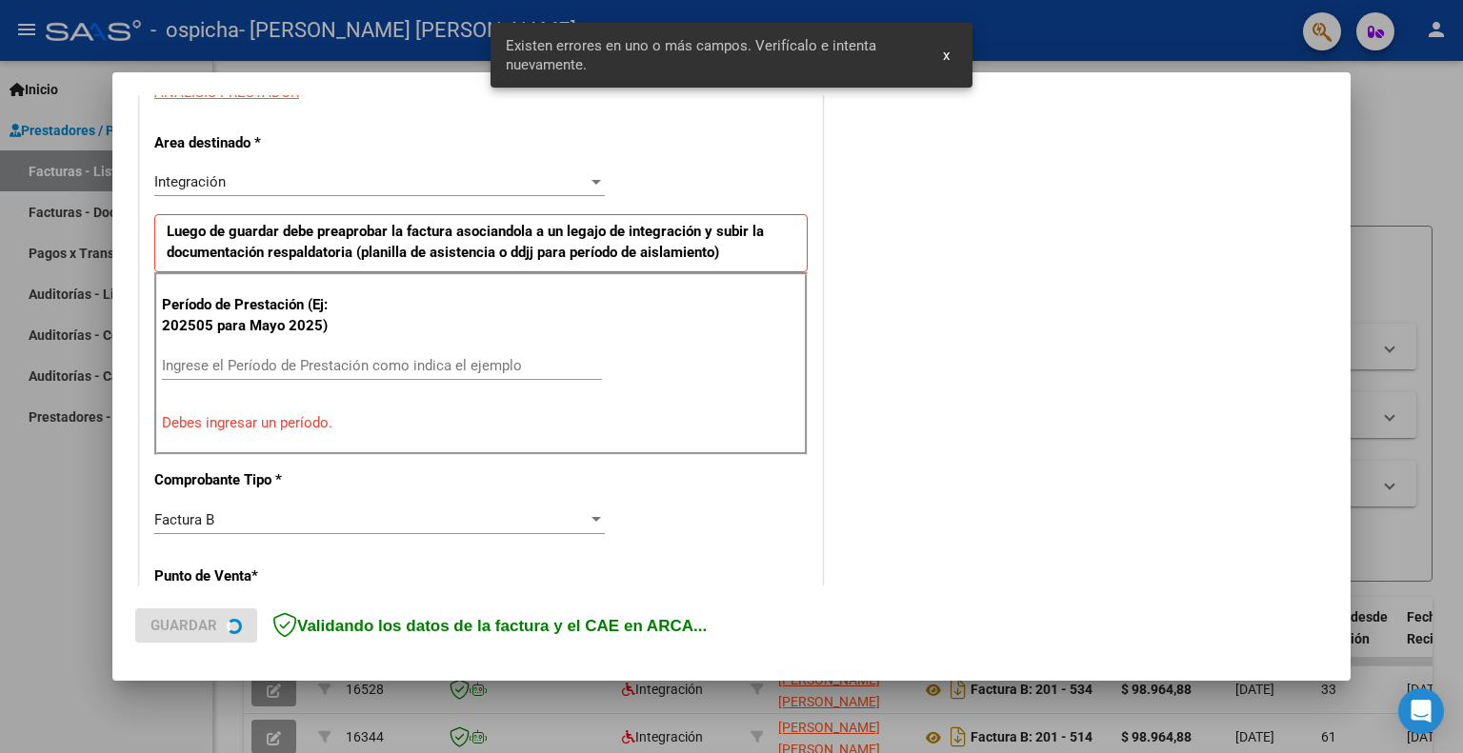
scroll to position [381, 0]
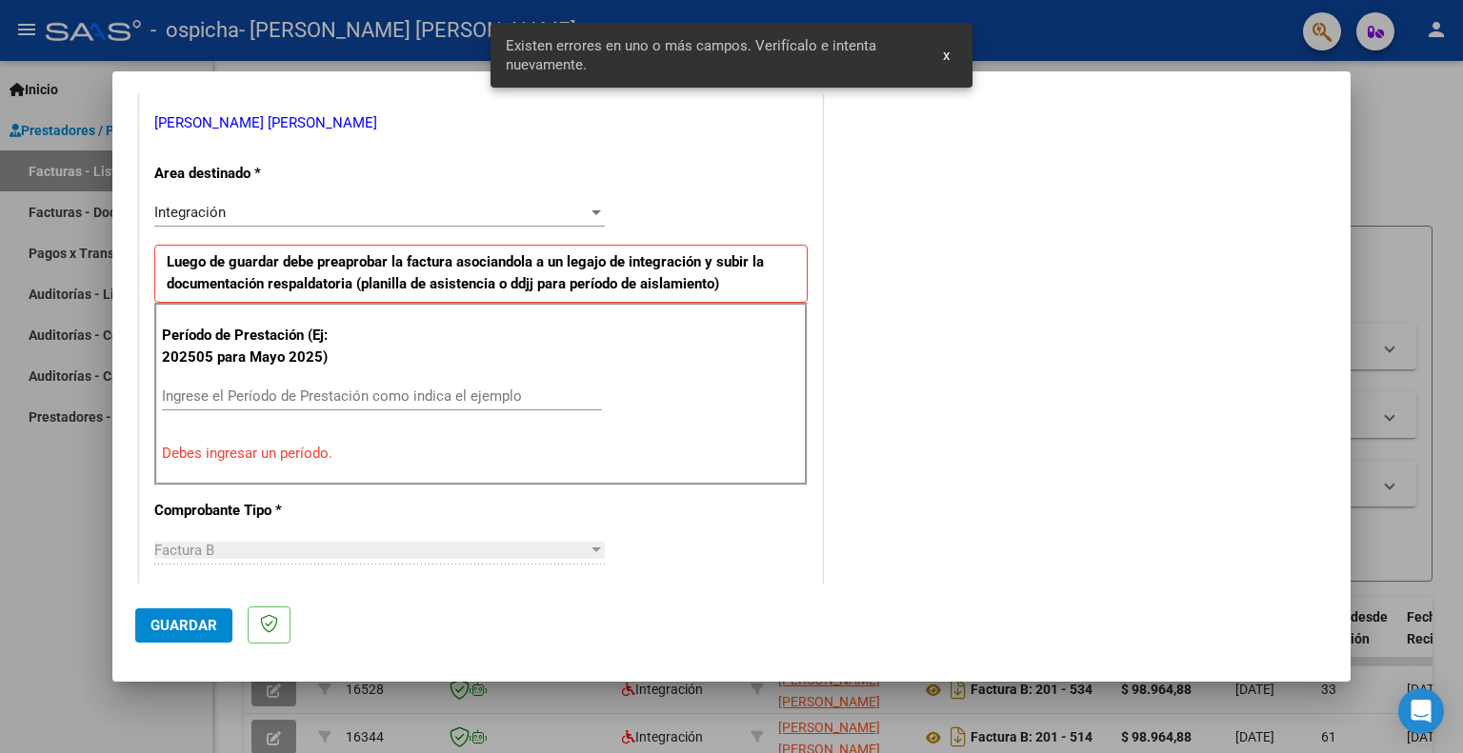
click at [244, 388] on input "Ingrese el Período de Prestación como indica el ejemplo" at bounding box center [382, 396] width 440 height 17
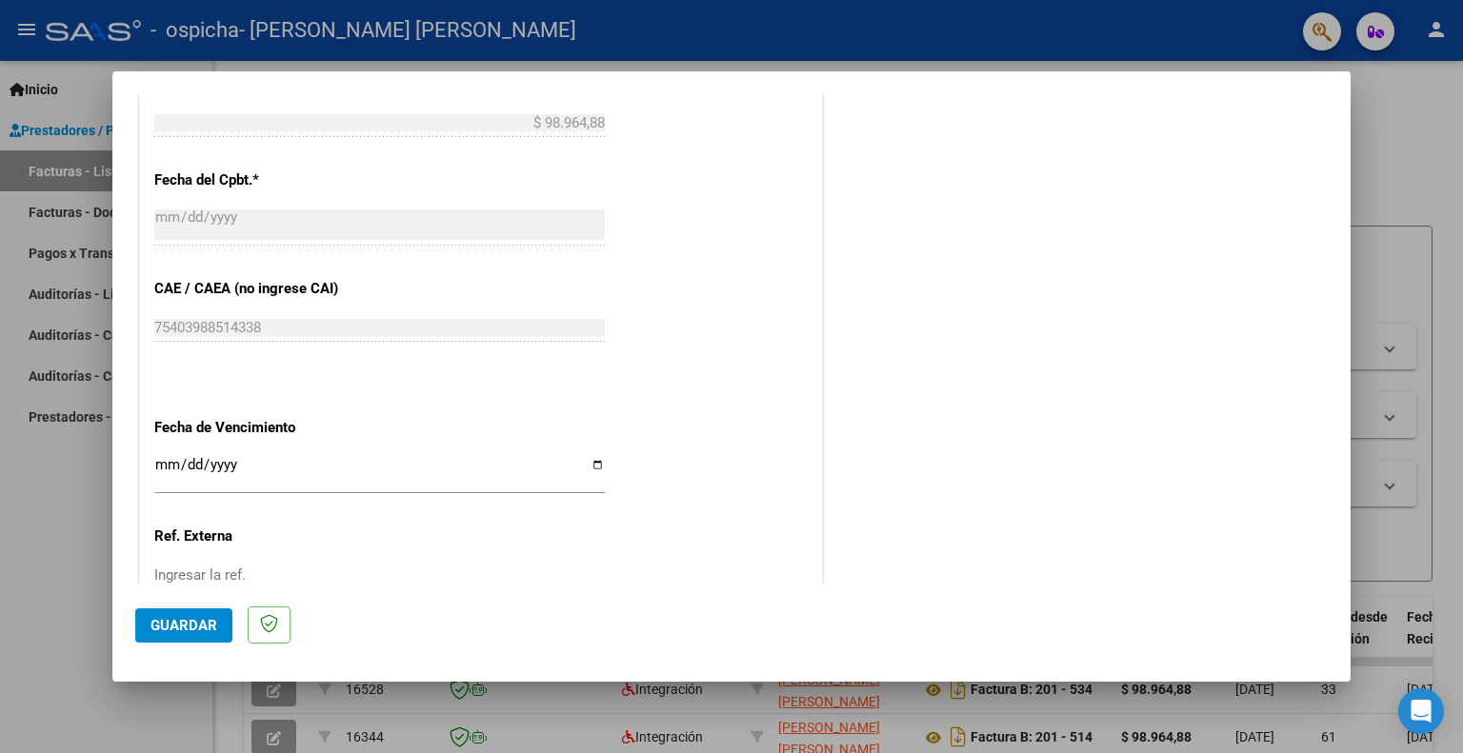
scroll to position [1143, 0]
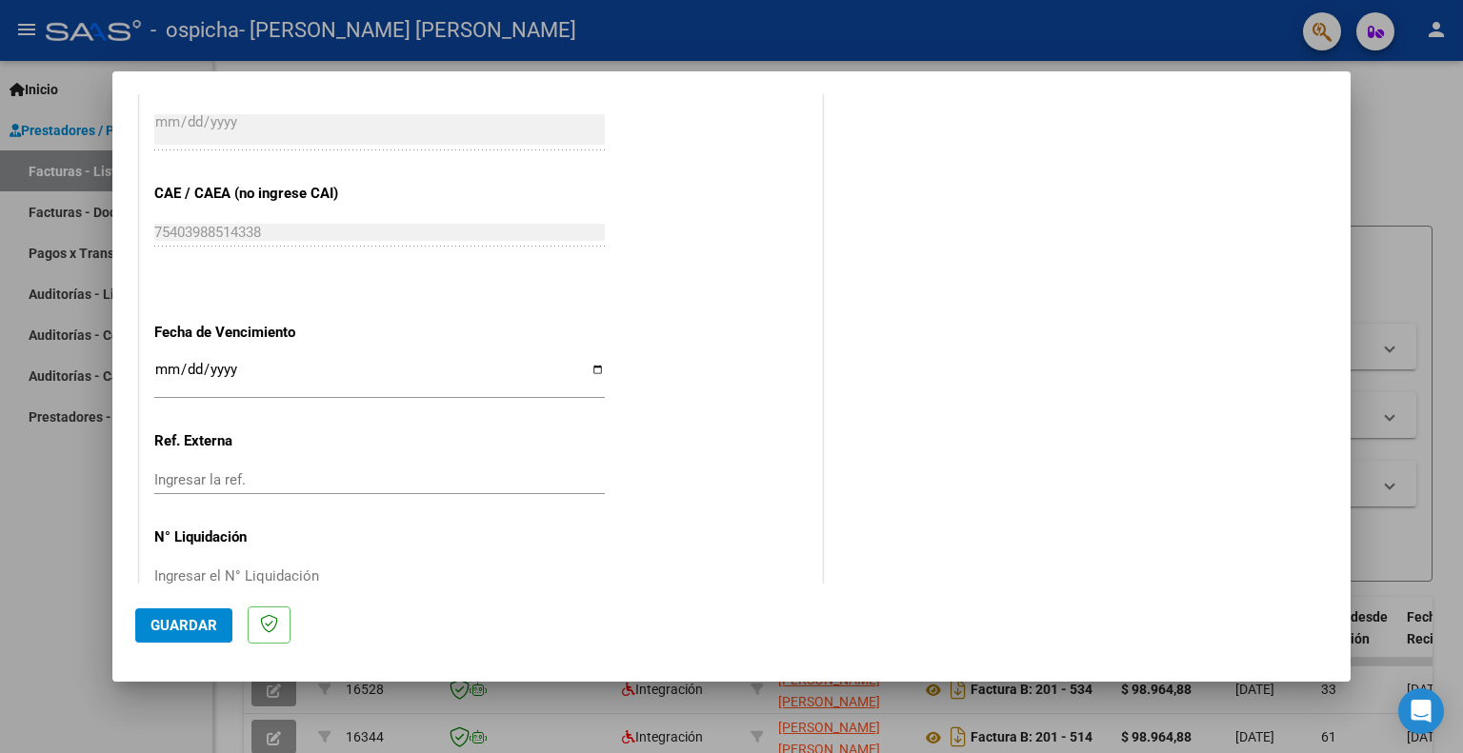
type input "202509"
click at [593, 363] on input "Ingresar la fecha" at bounding box center [379, 377] width 450 height 30
type input "[DATE]"
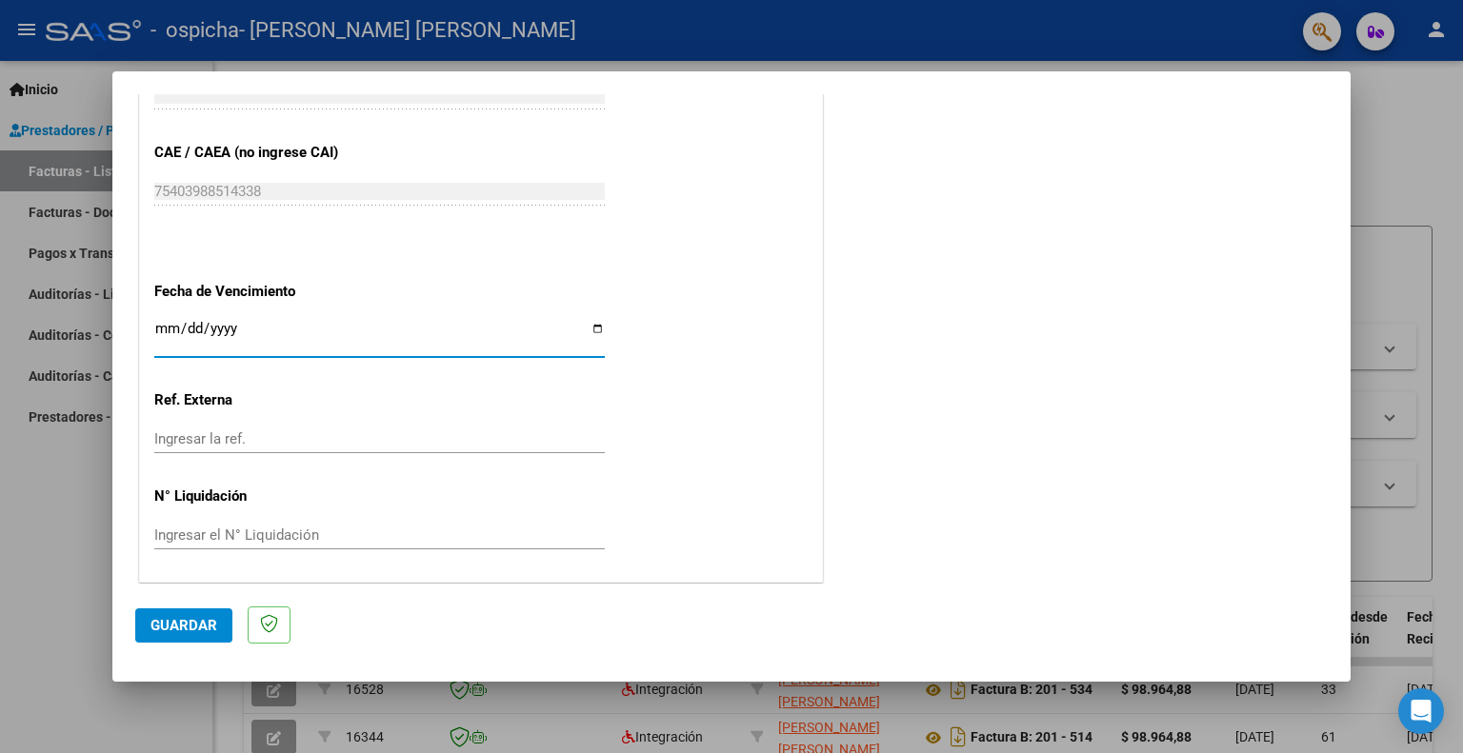
click at [201, 614] on button "Guardar" at bounding box center [183, 625] width 97 height 34
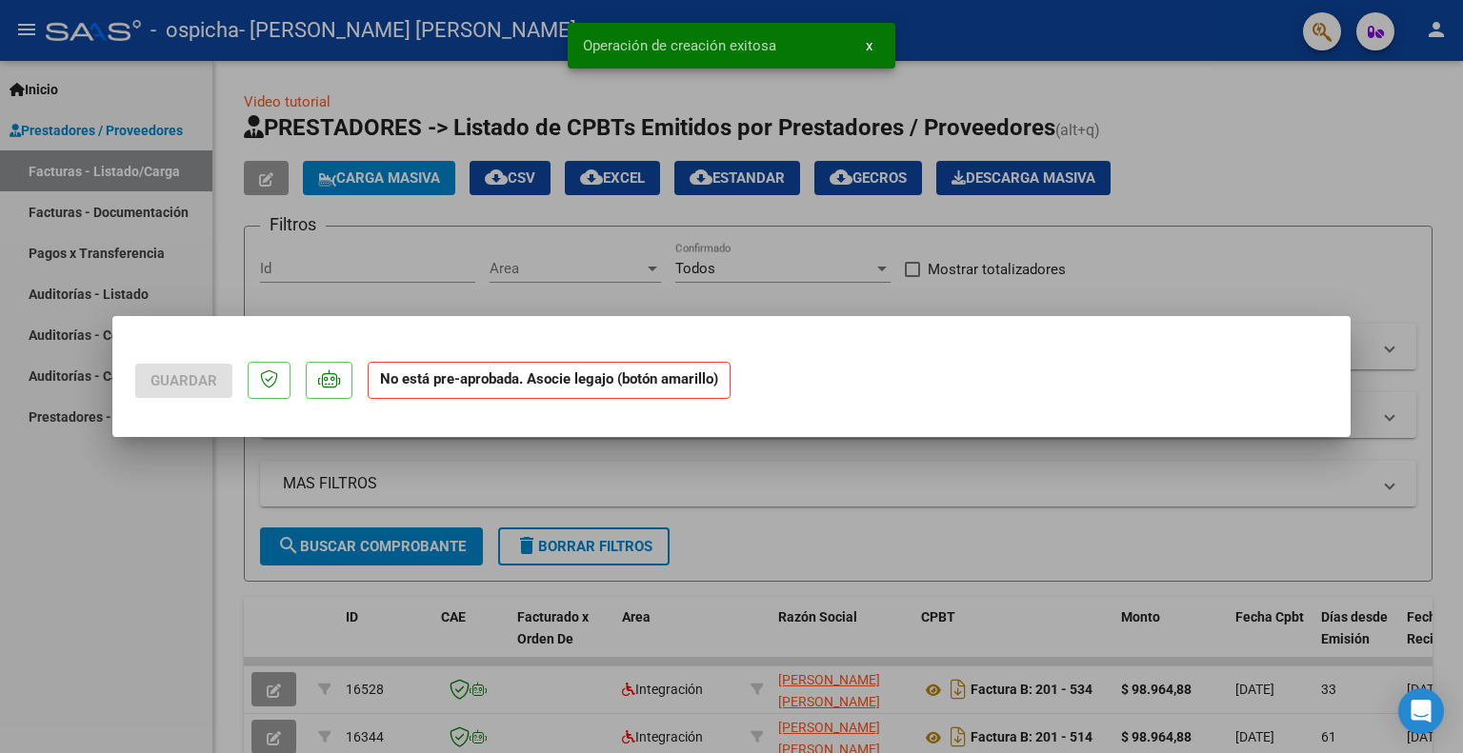
scroll to position [0, 0]
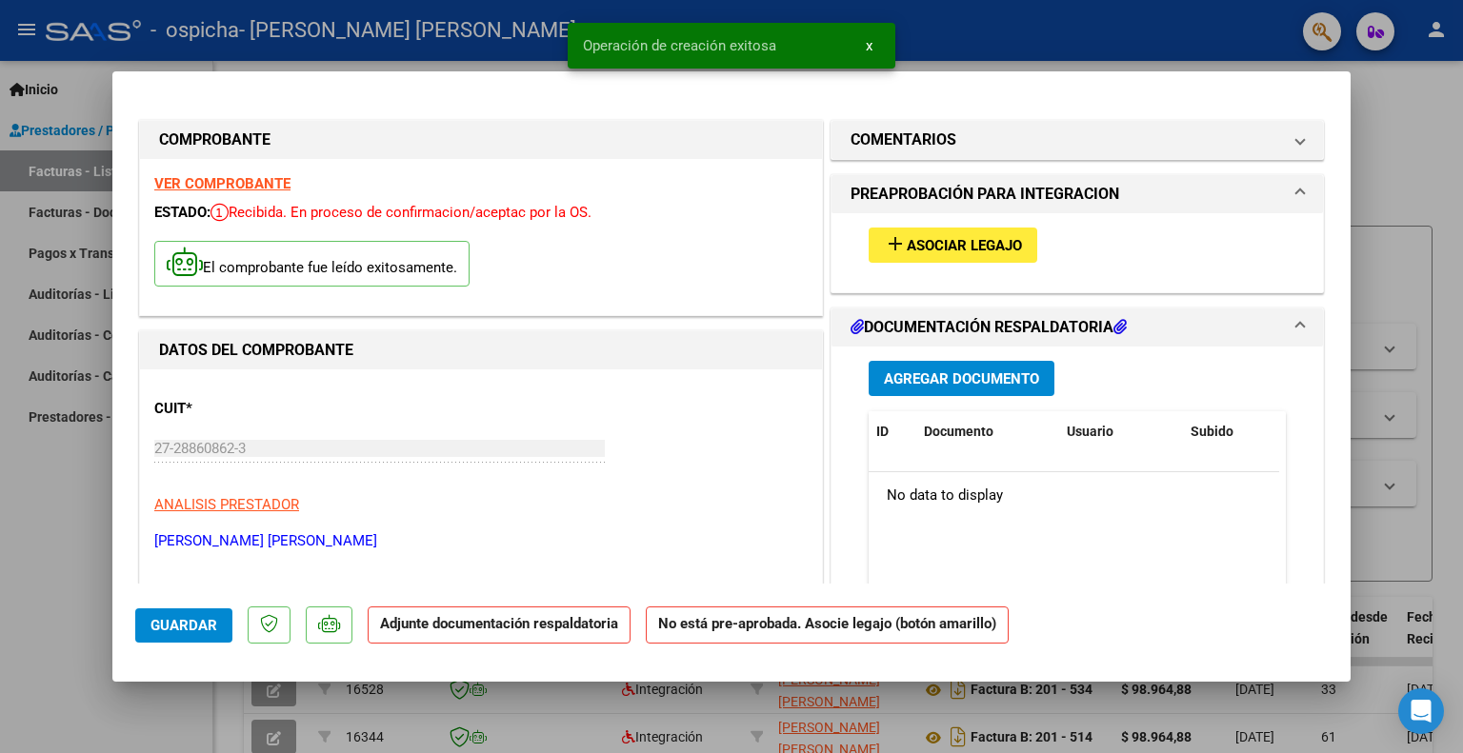
click at [955, 240] on span "Asociar Legajo" at bounding box center [963, 245] width 115 height 17
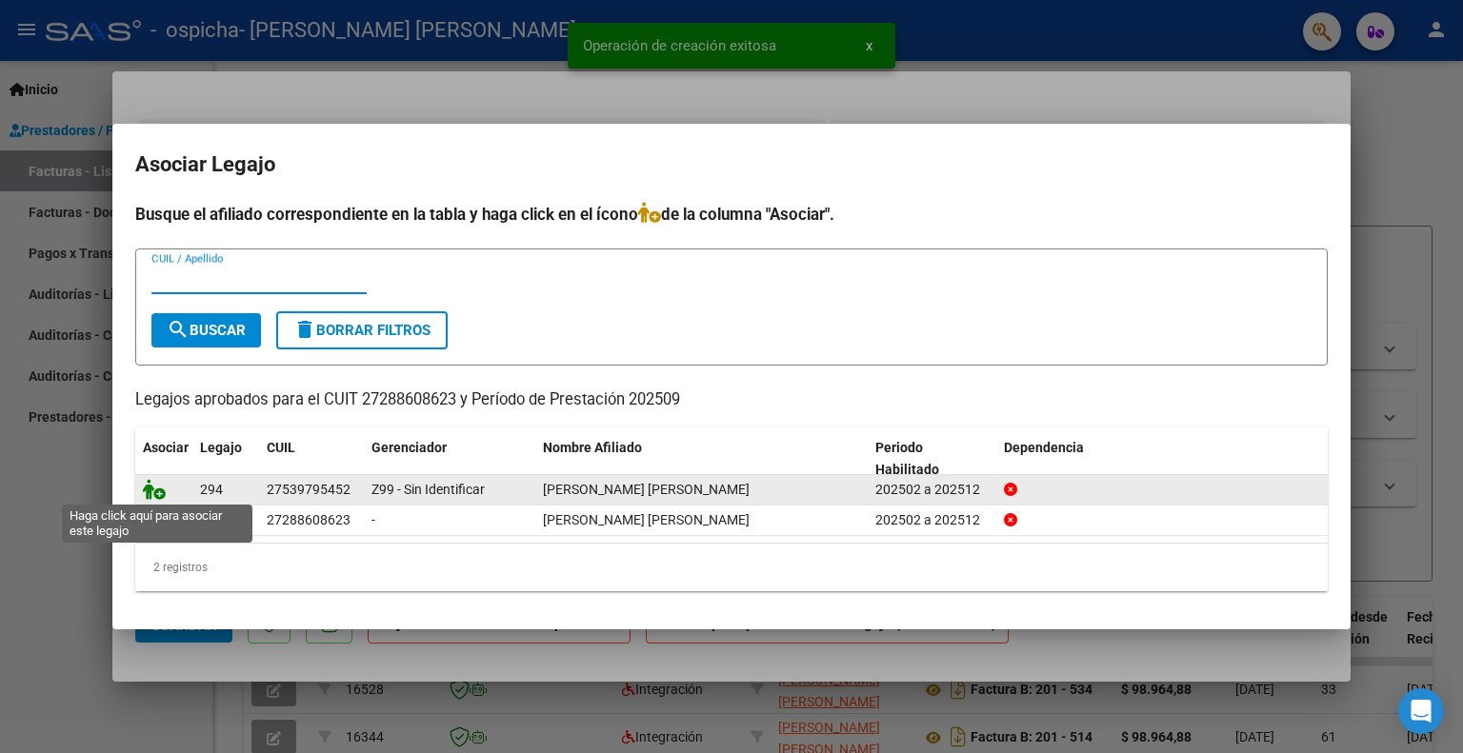
click at [149, 486] on icon at bounding box center [154, 489] width 23 height 21
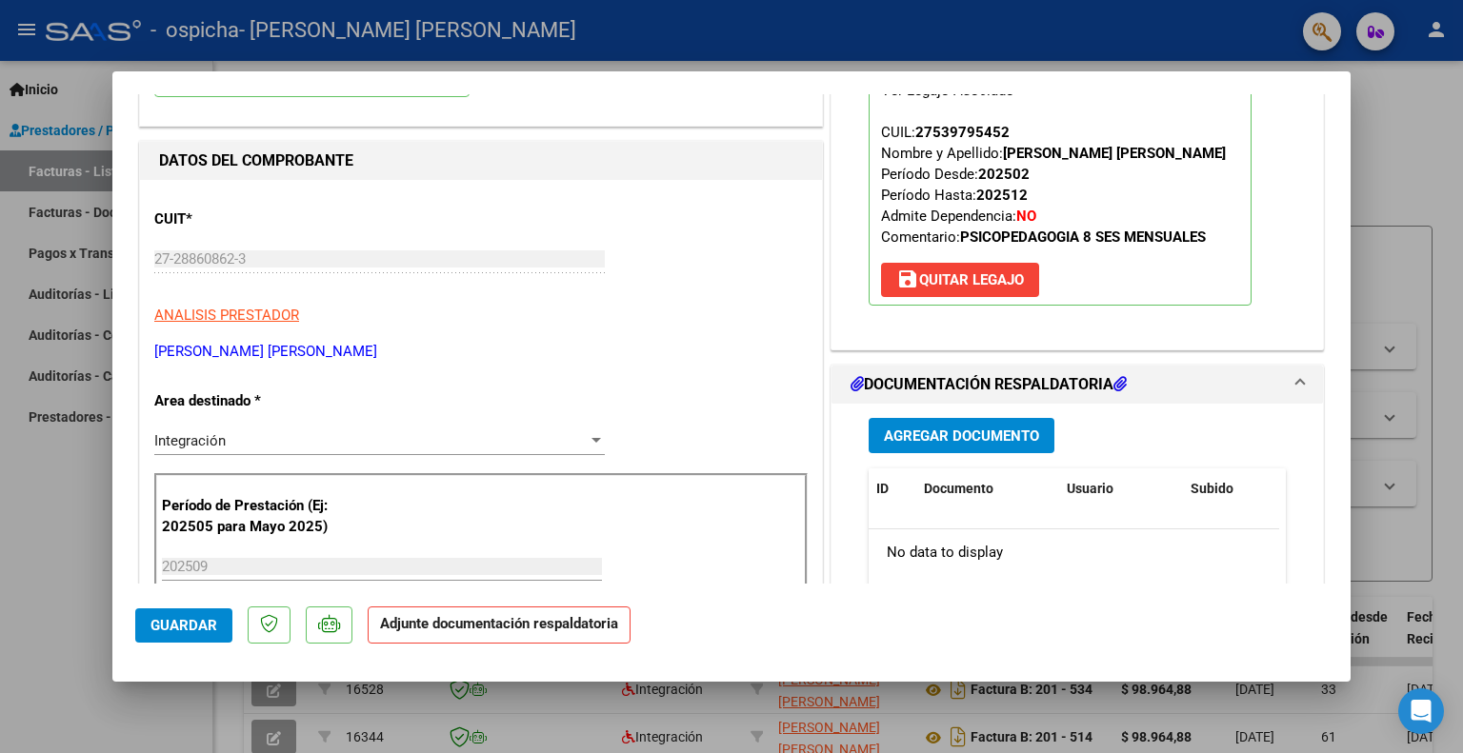
scroll to position [286, 0]
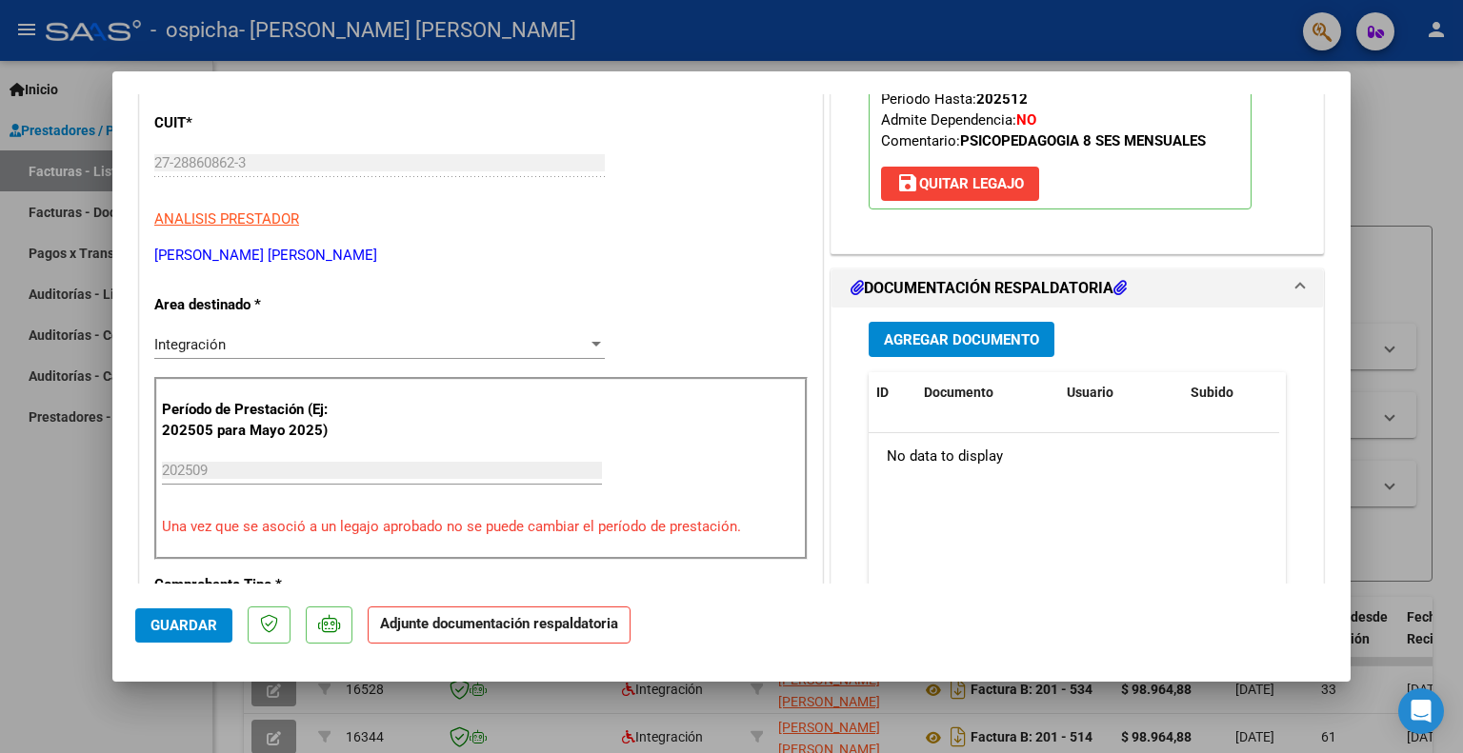
click at [1001, 337] on span "Agregar Documento" at bounding box center [961, 339] width 155 height 17
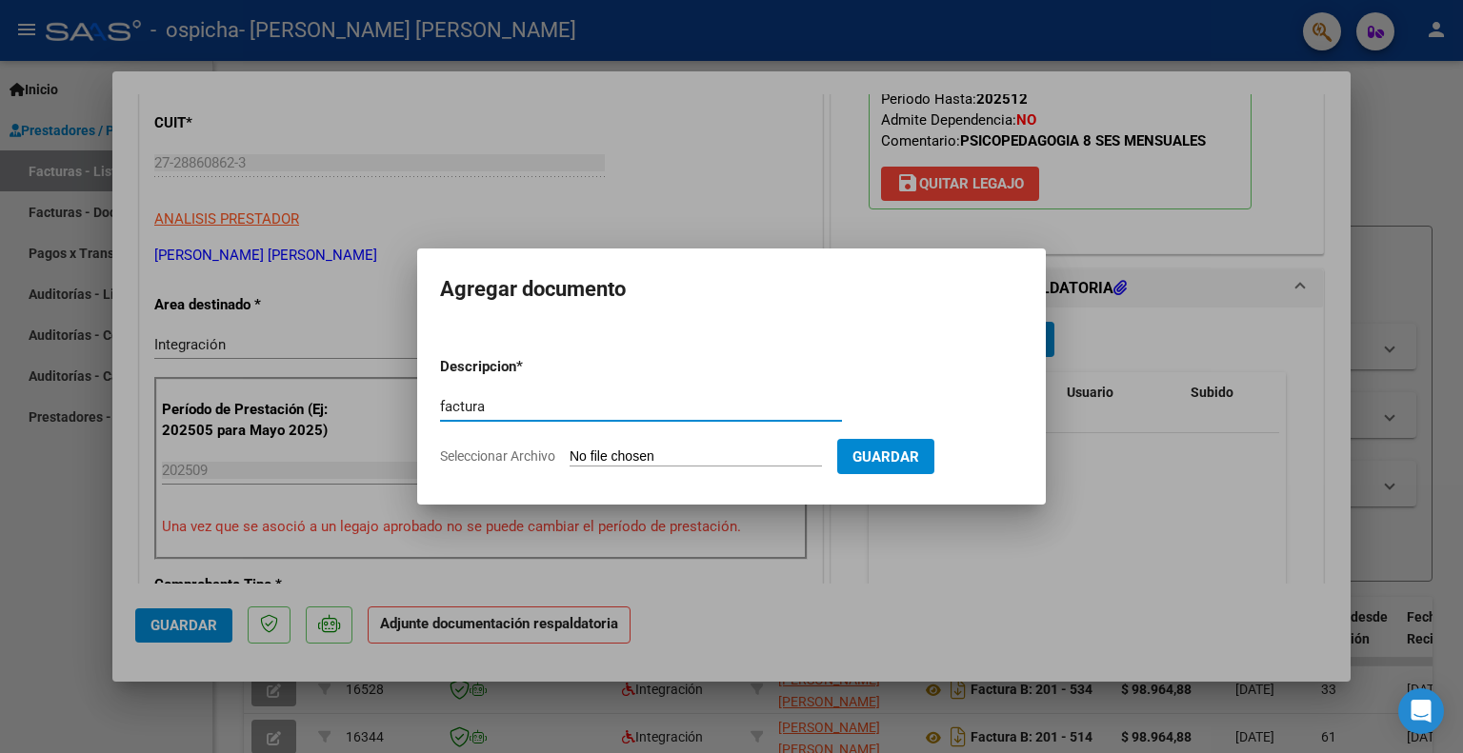
type input "factura"
click at [757, 449] on input "Seleccionar Archivo" at bounding box center [695, 457] width 252 height 18
type input "C:\fakepath\27288608623_006_00201_00000551.pdf"
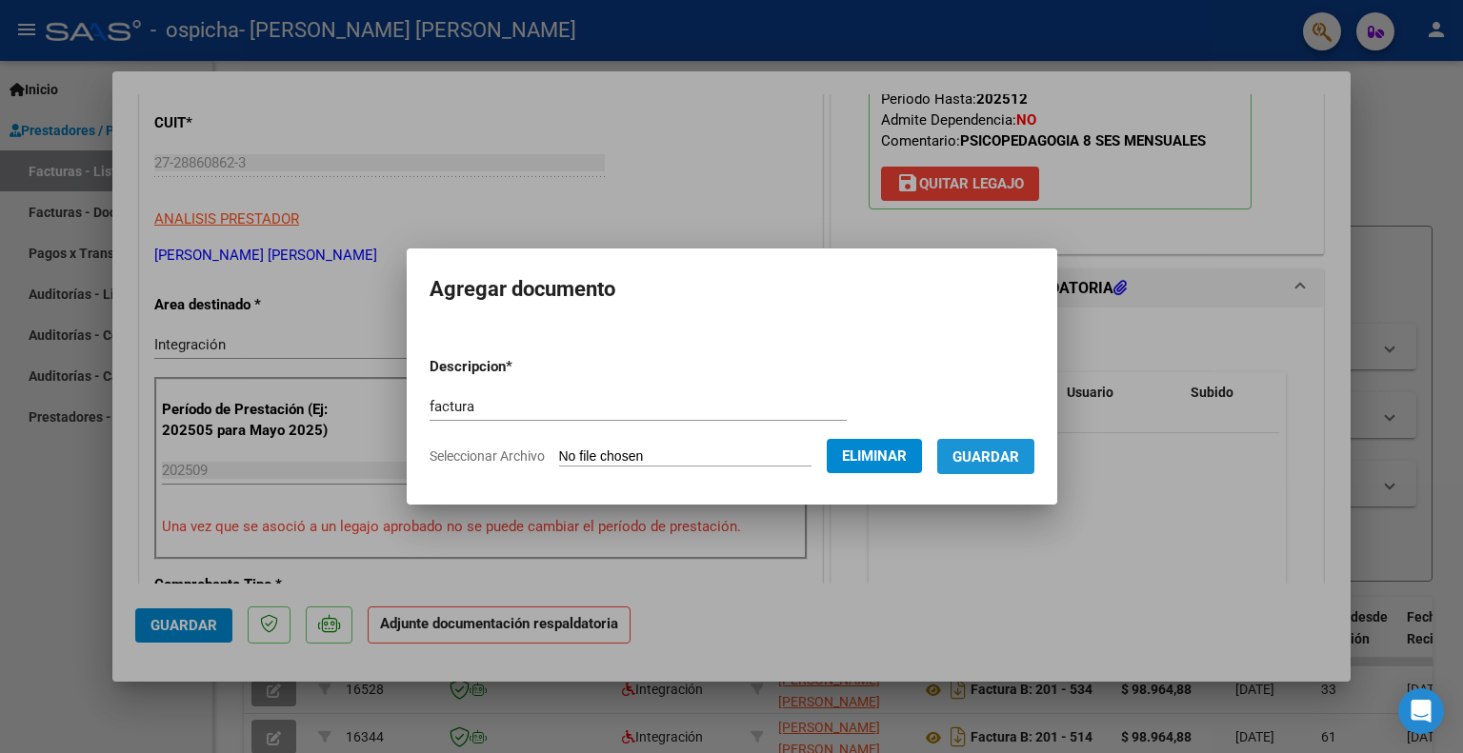
click at [997, 460] on span "Guardar" at bounding box center [985, 456] width 67 height 17
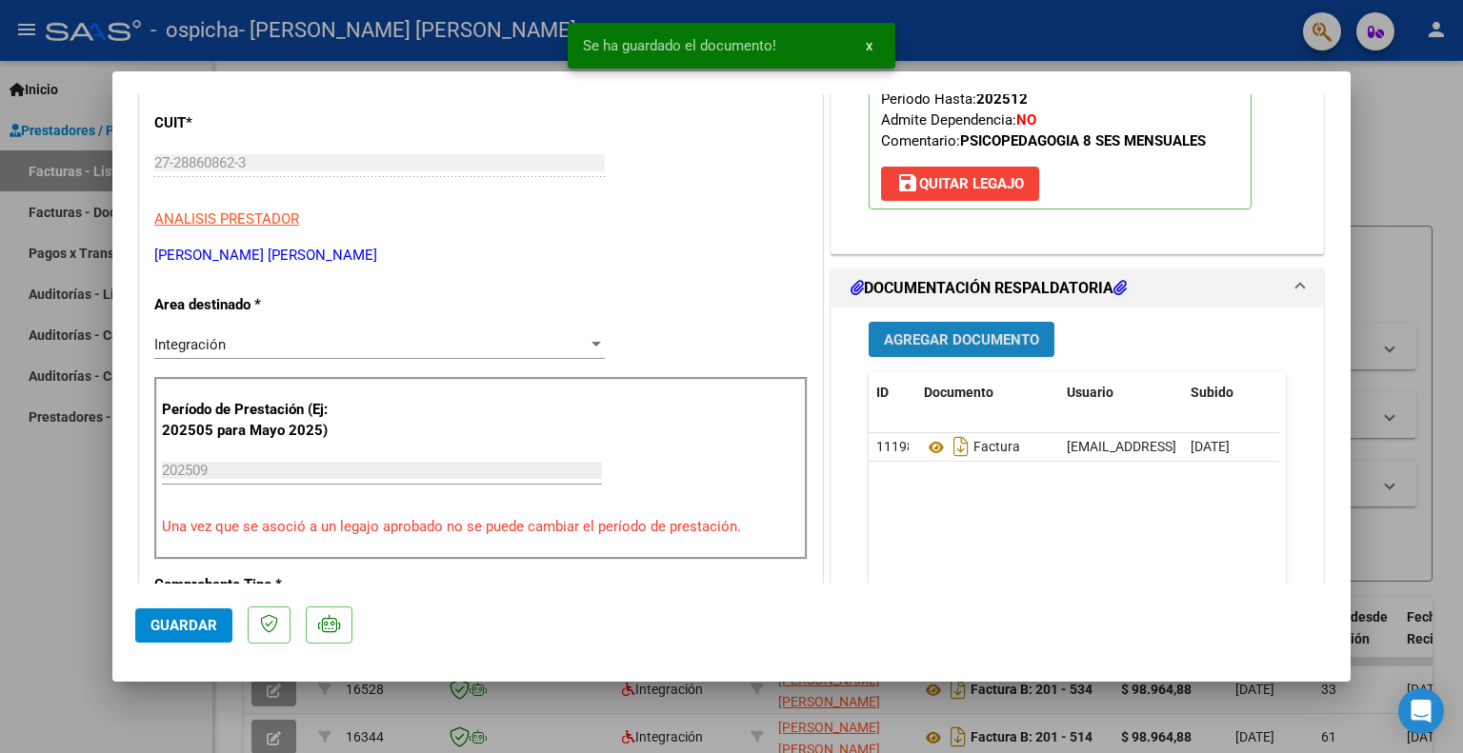
click at [923, 331] on span "Agregar Documento" at bounding box center [961, 339] width 155 height 17
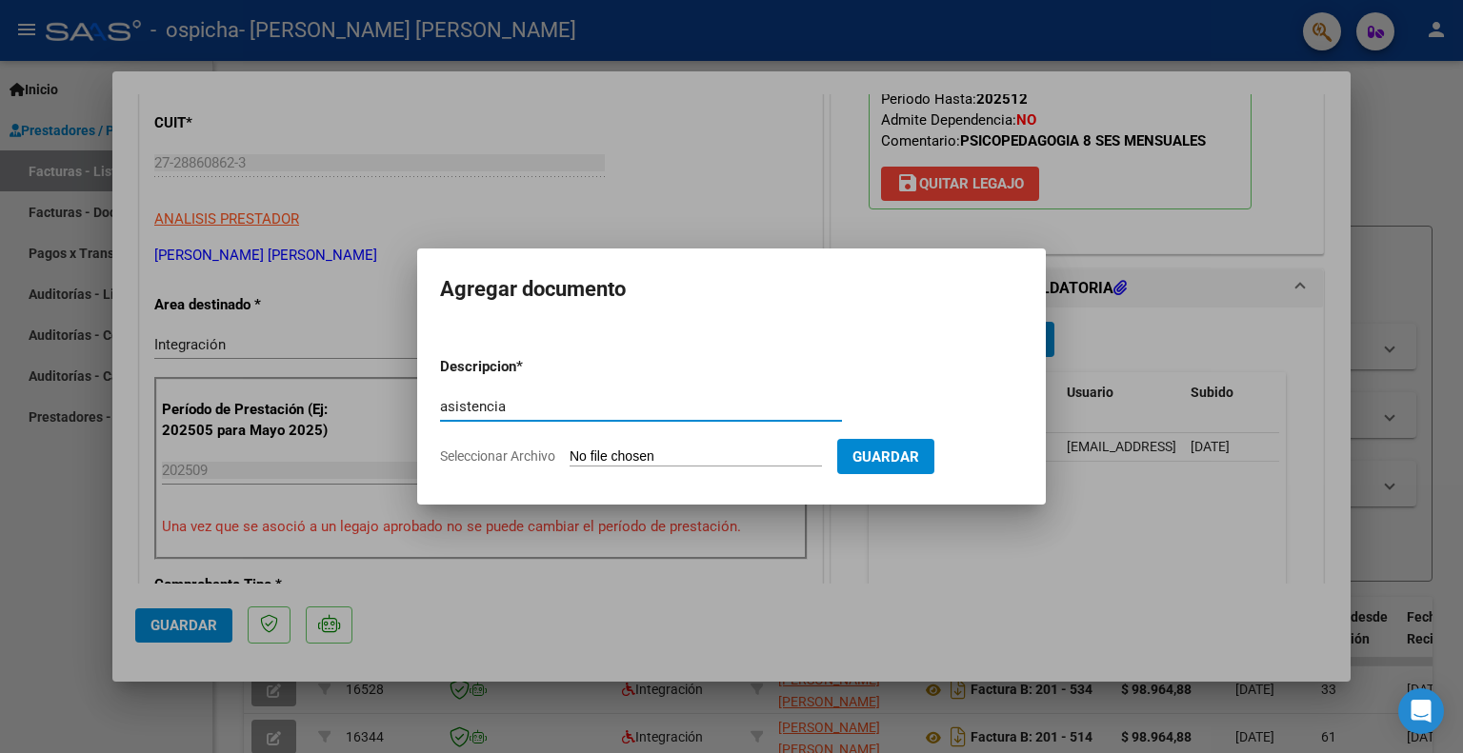
type input "asistencia"
click at [711, 450] on input "Seleccionar Archivo" at bounding box center [695, 457] width 252 height 18
type input "C:\fakepath\ambar septi 2025.pdf"
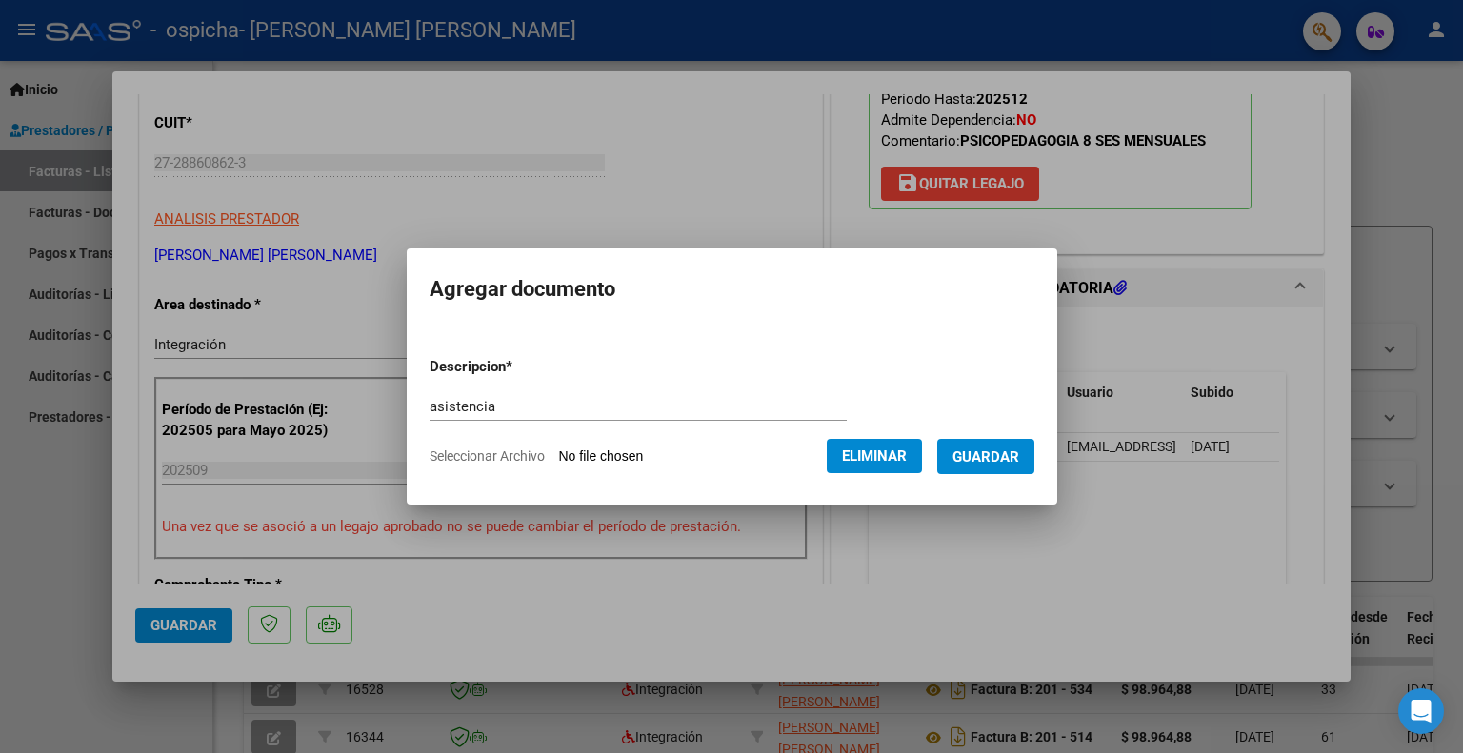
click at [1002, 456] on span "Guardar" at bounding box center [985, 456] width 67 height 17
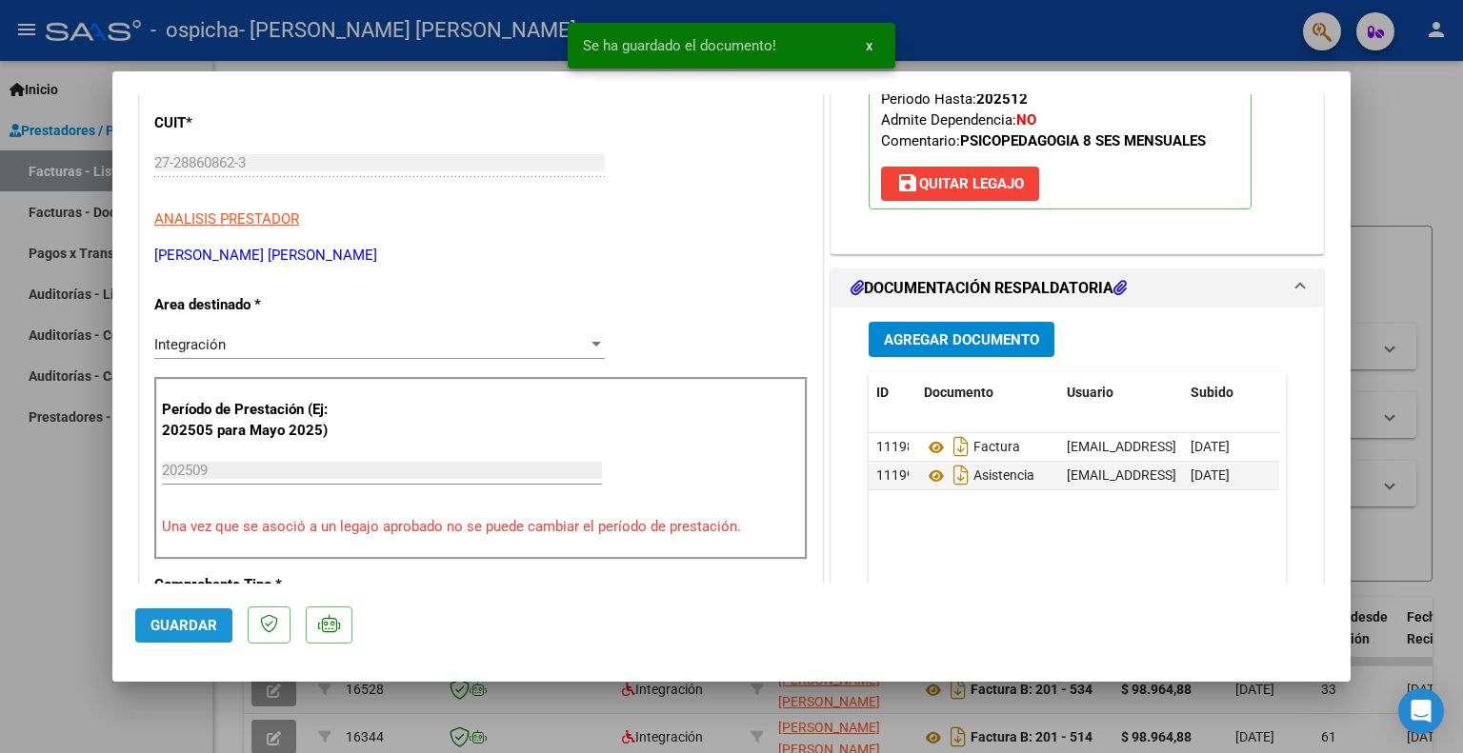
click at [185, 623] on span "Guardar" at bounding box center [183, 625] width 67 height 17
